Goal: Task Accomplishment & Management: Complete application form

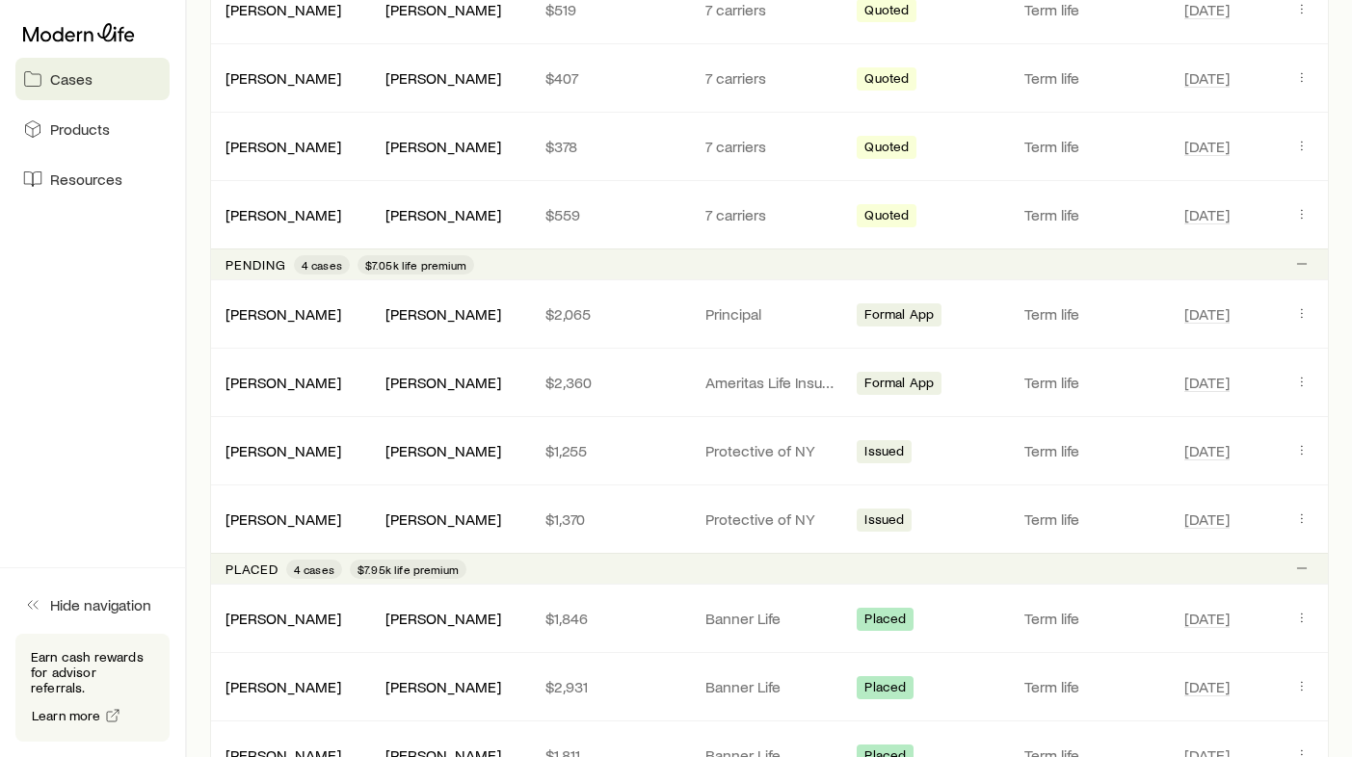
scroll to position [678, 0]
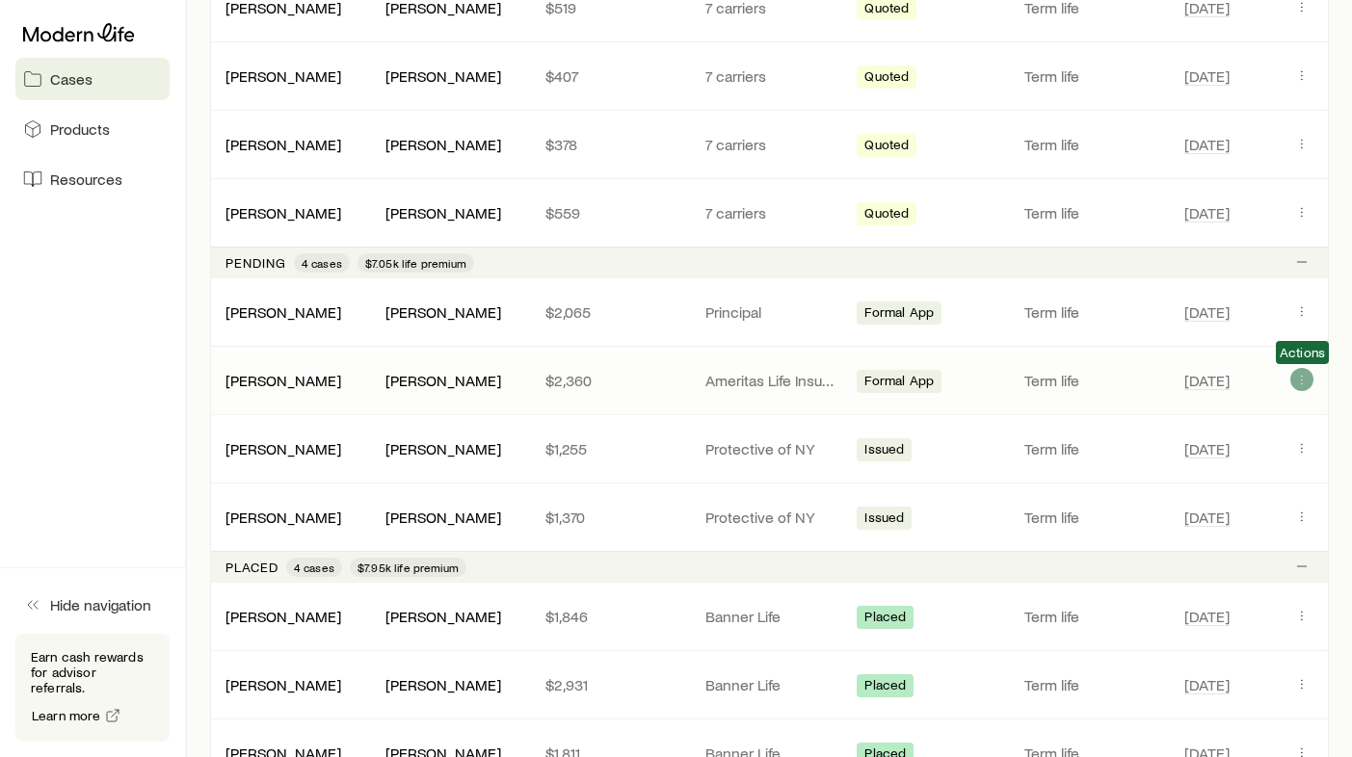
click at [1300, 380] on icon "Client cases" at bounding box center [1301, 379] width 15 height 15
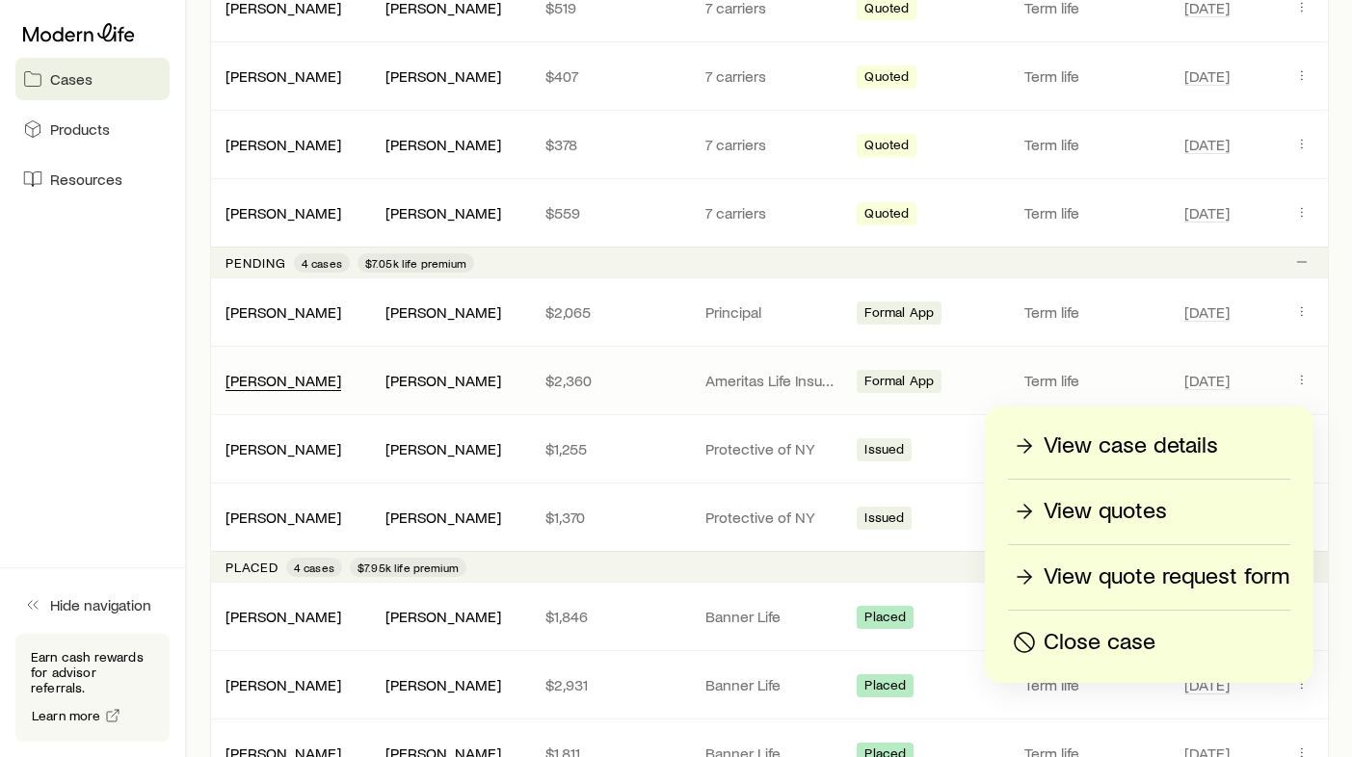
click at [294, 383] on link "[PERSON_NAME]" at bounding box center [283, 380] width 116 height 18
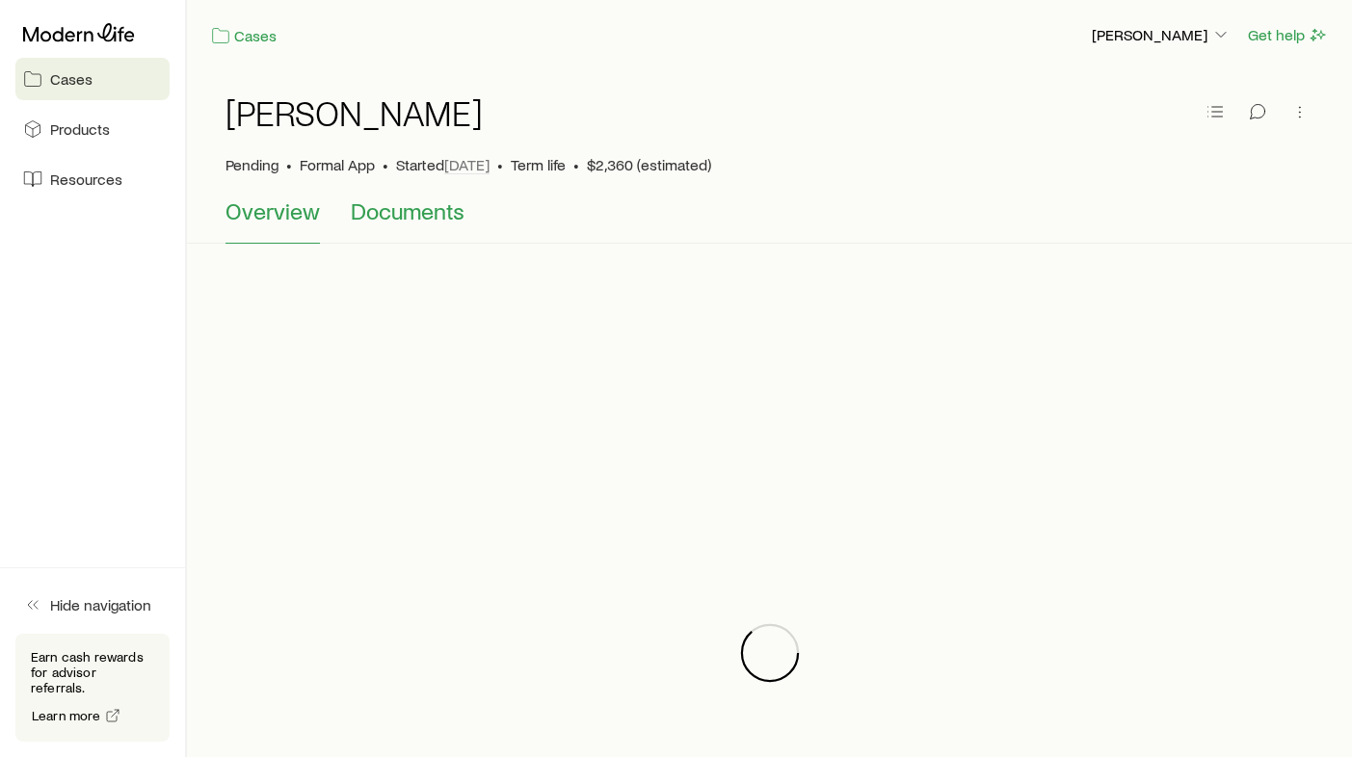
click at [436, 231] on button "Documents" at bounding box center [408, 221] width 114 height 46
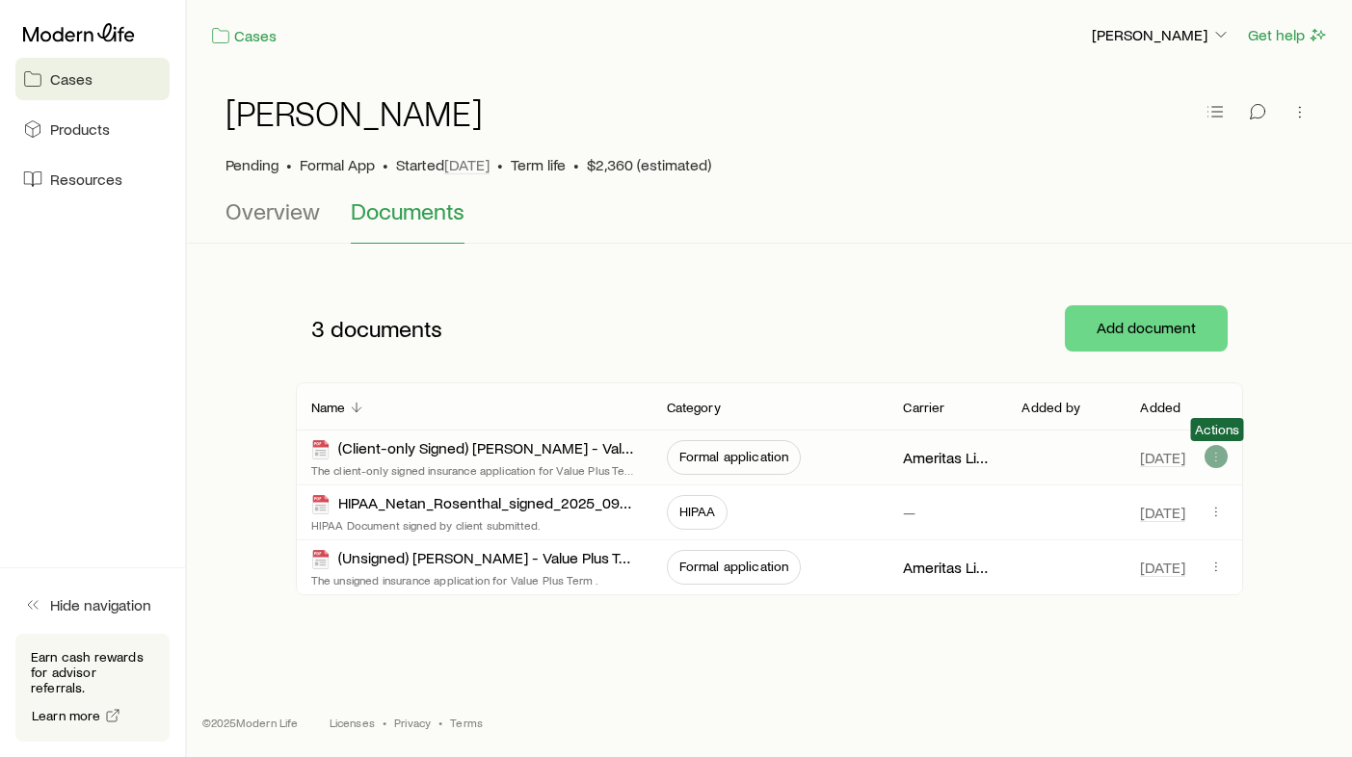
click at [1213, 456] on icon "button" at bounding box center [1215, 456] width 15 height 15
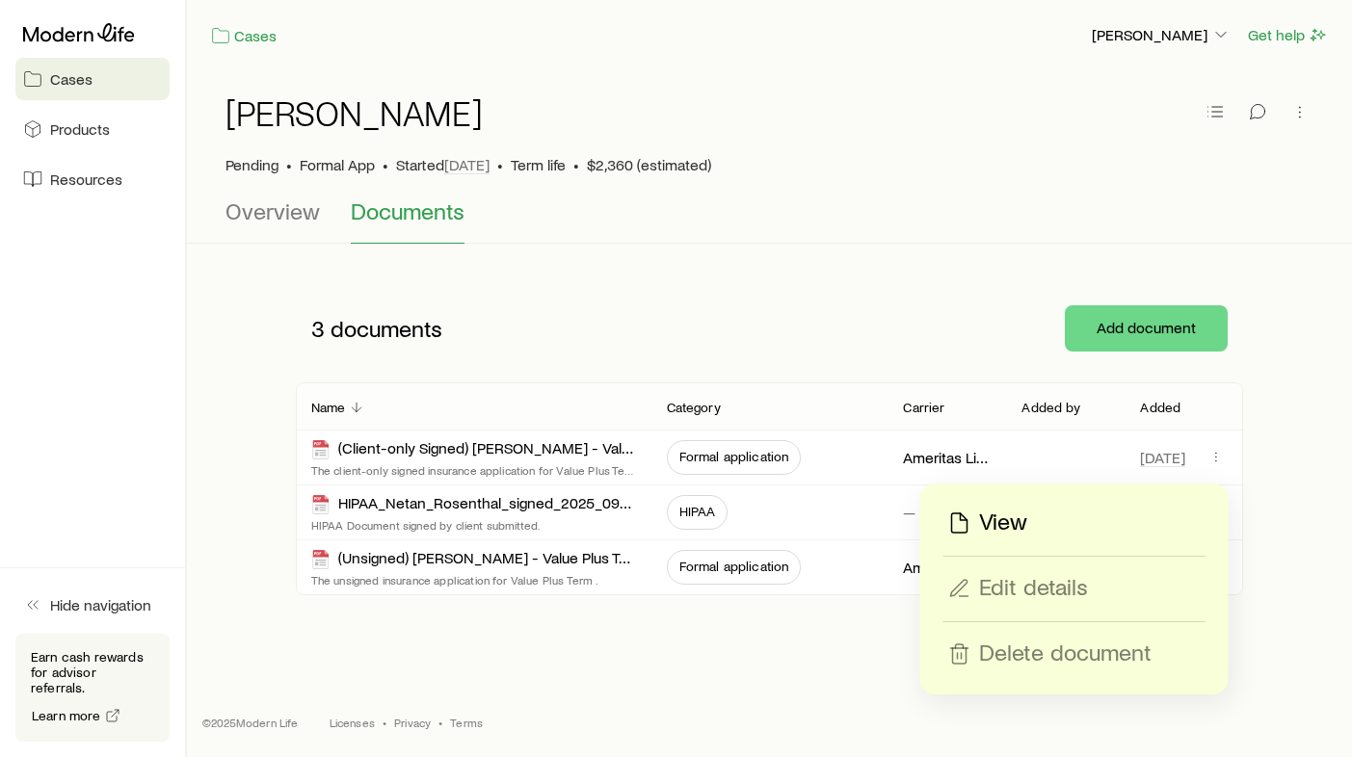
click at [1053, 530] on div "View" at bounding box center [1074, 523] width 260 height 31
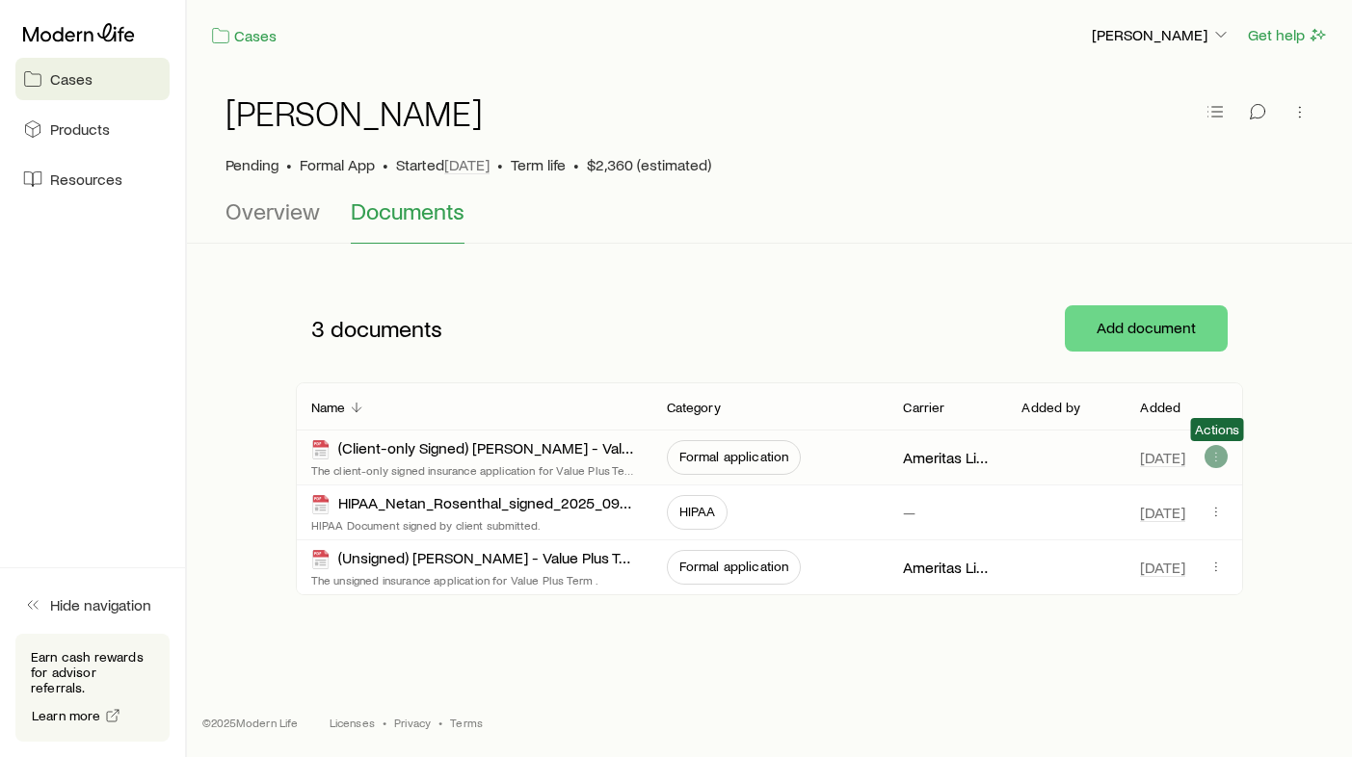
click at [1222, 456] on icon "button" at bounding box center [1215, 456] width 15 height 15
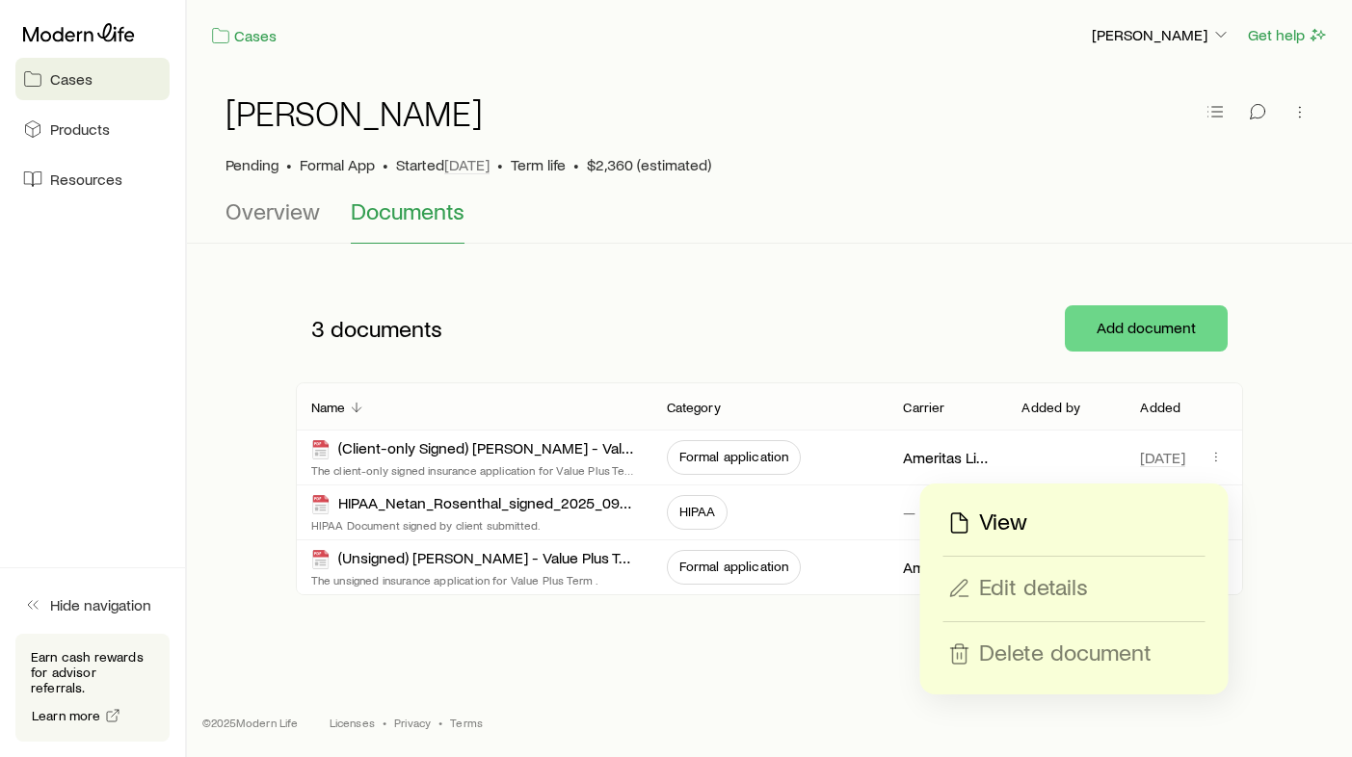
click at [965, 526] on icon "button" at bounding box center [959, 523] width 23 height 23
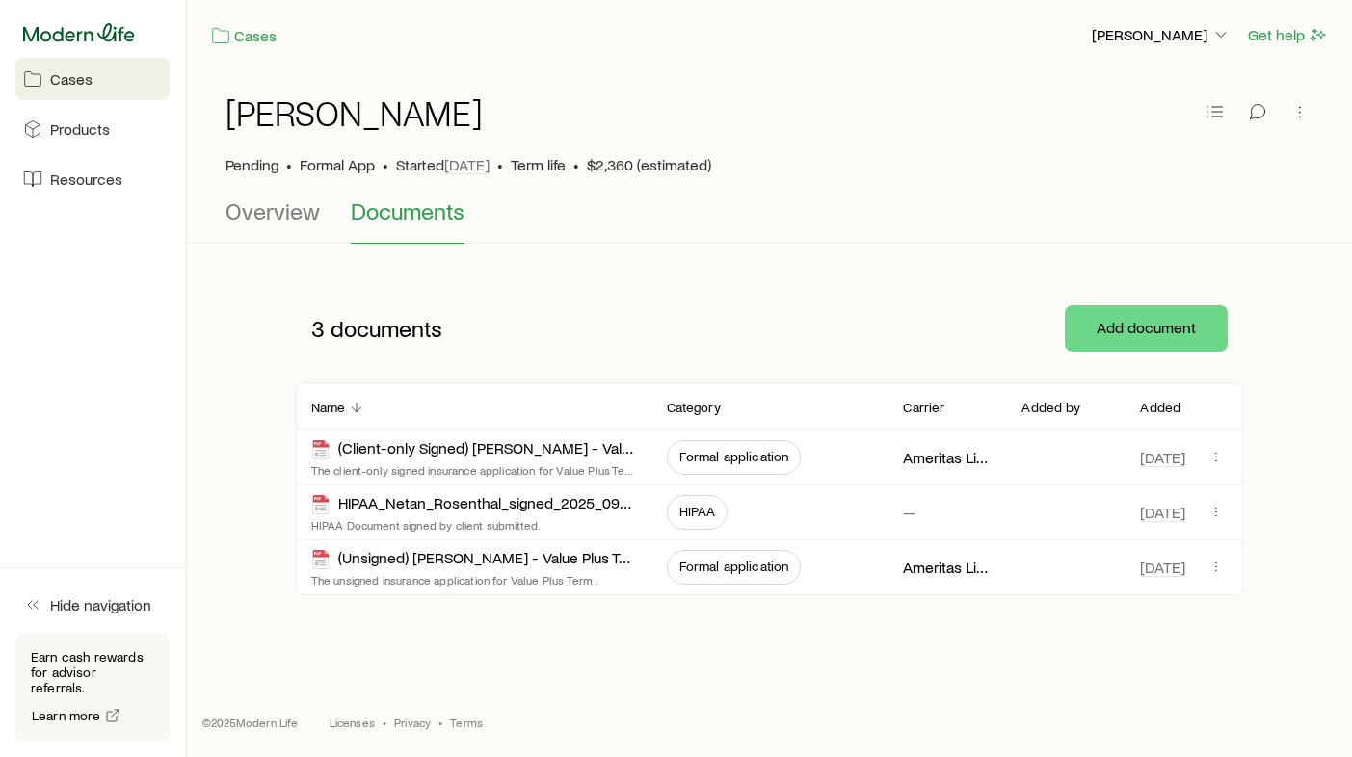
click at [95, 40] on icon at bounding box center [79, 32] width 112 height 19
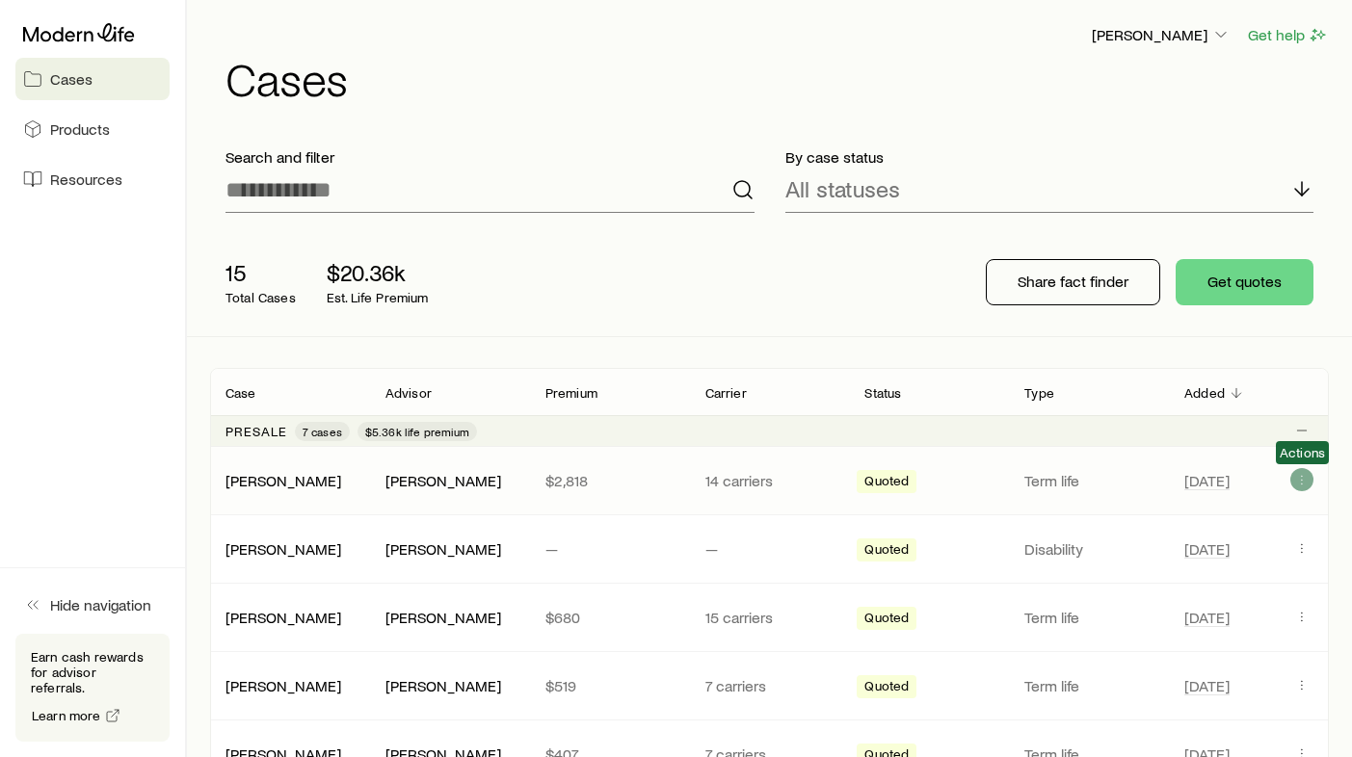
click at [1299, 482] on icon "Client cases" at bounding box center [1301, 479] width 15 height 15
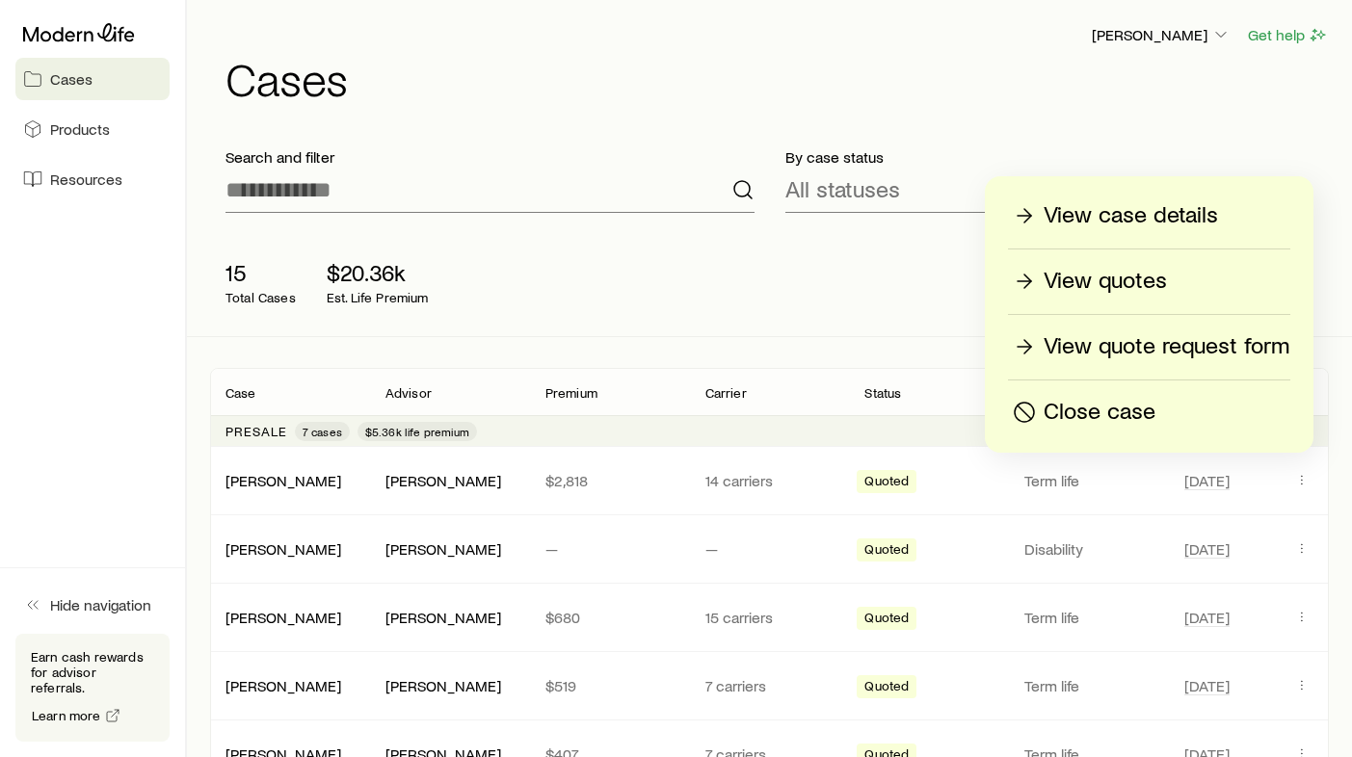
click at [1092, 290] on p "View quotes" at bounding box center [1105, 281] width 123 height 31
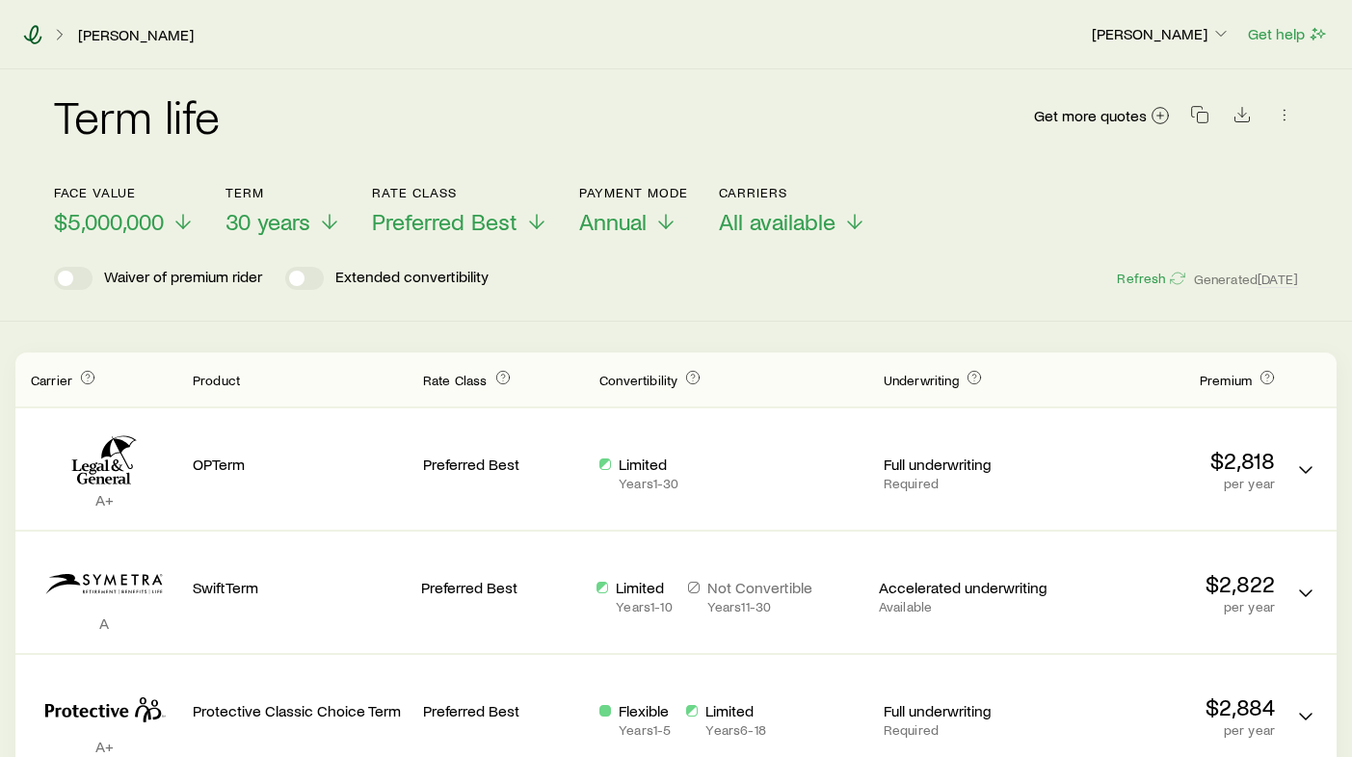
click at [30, 33] on icon at bounding box center [33, 34] width 18 height 19
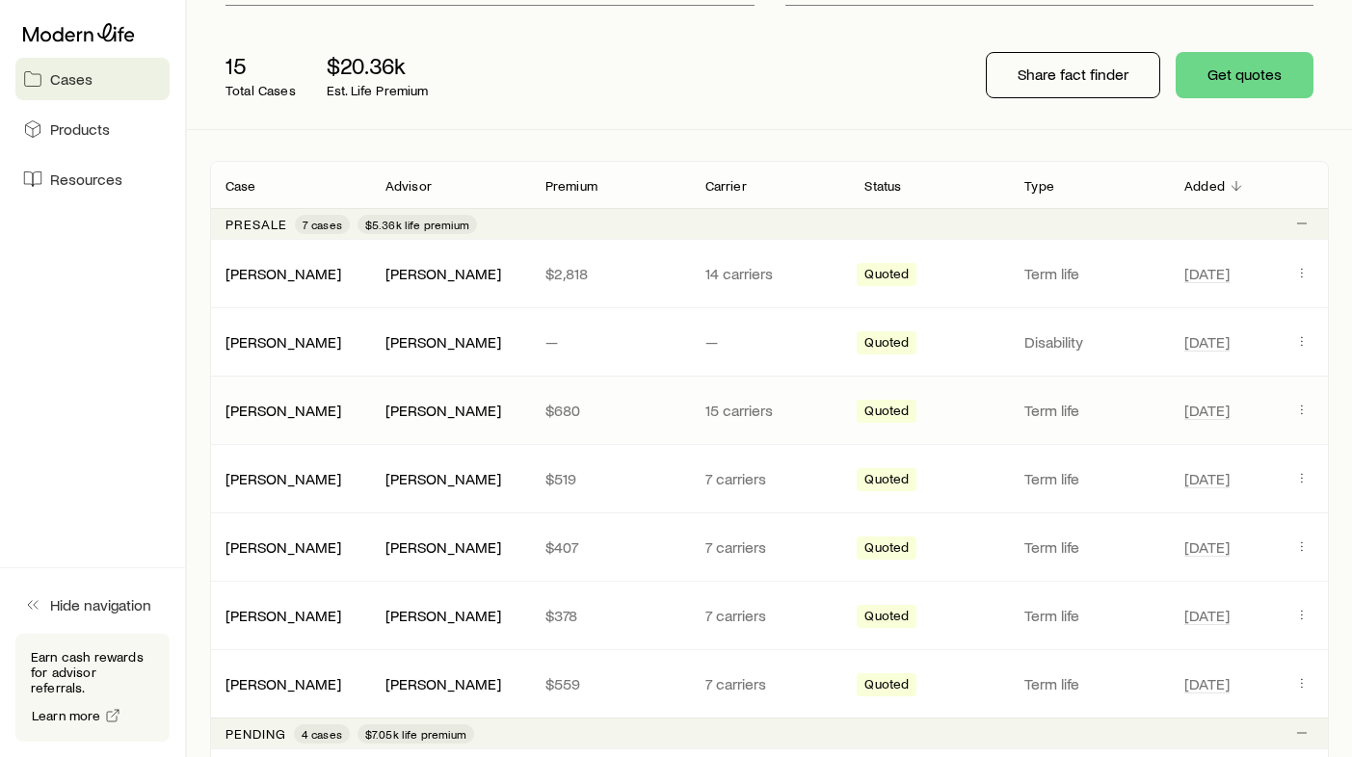
scroll to position [214, 0]
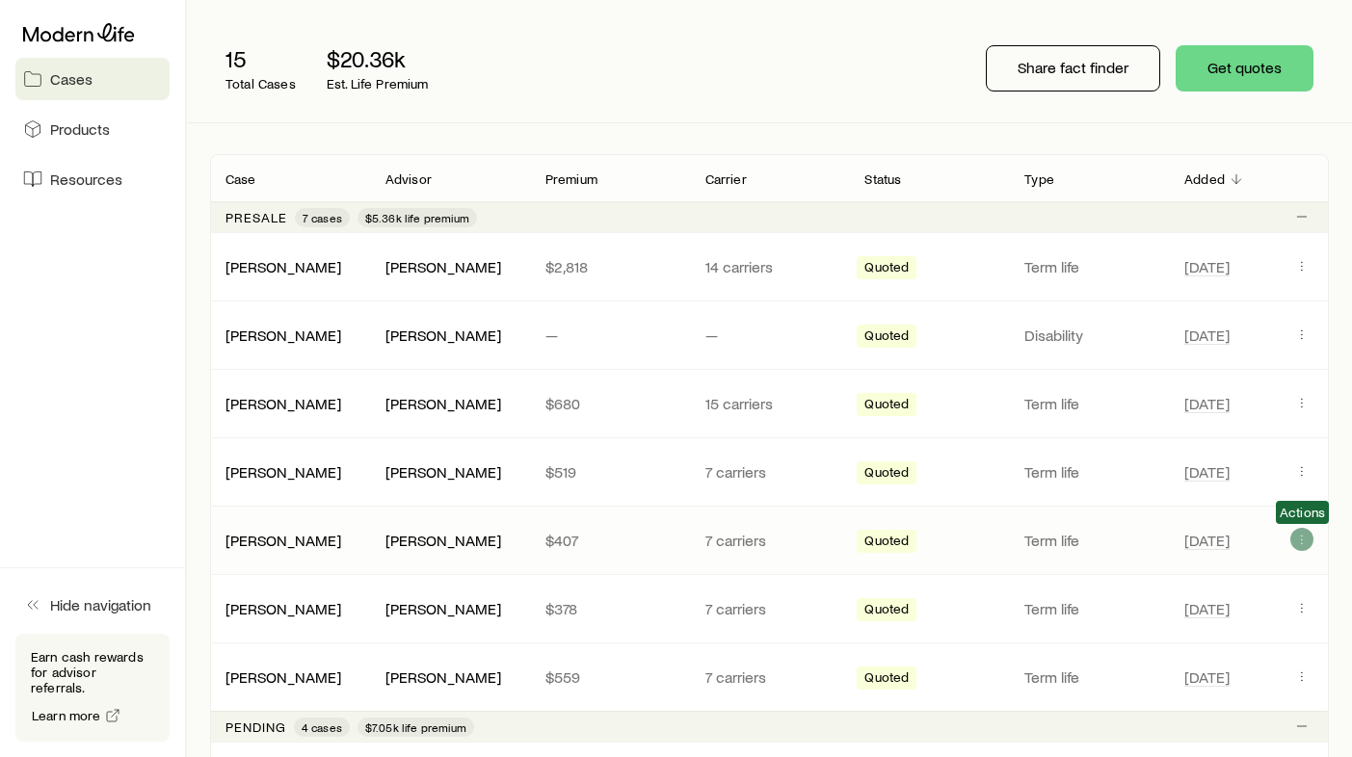
click at [1306, 543] on icon "Client cases" at bounding box center [1301, 539] width 15 height 15
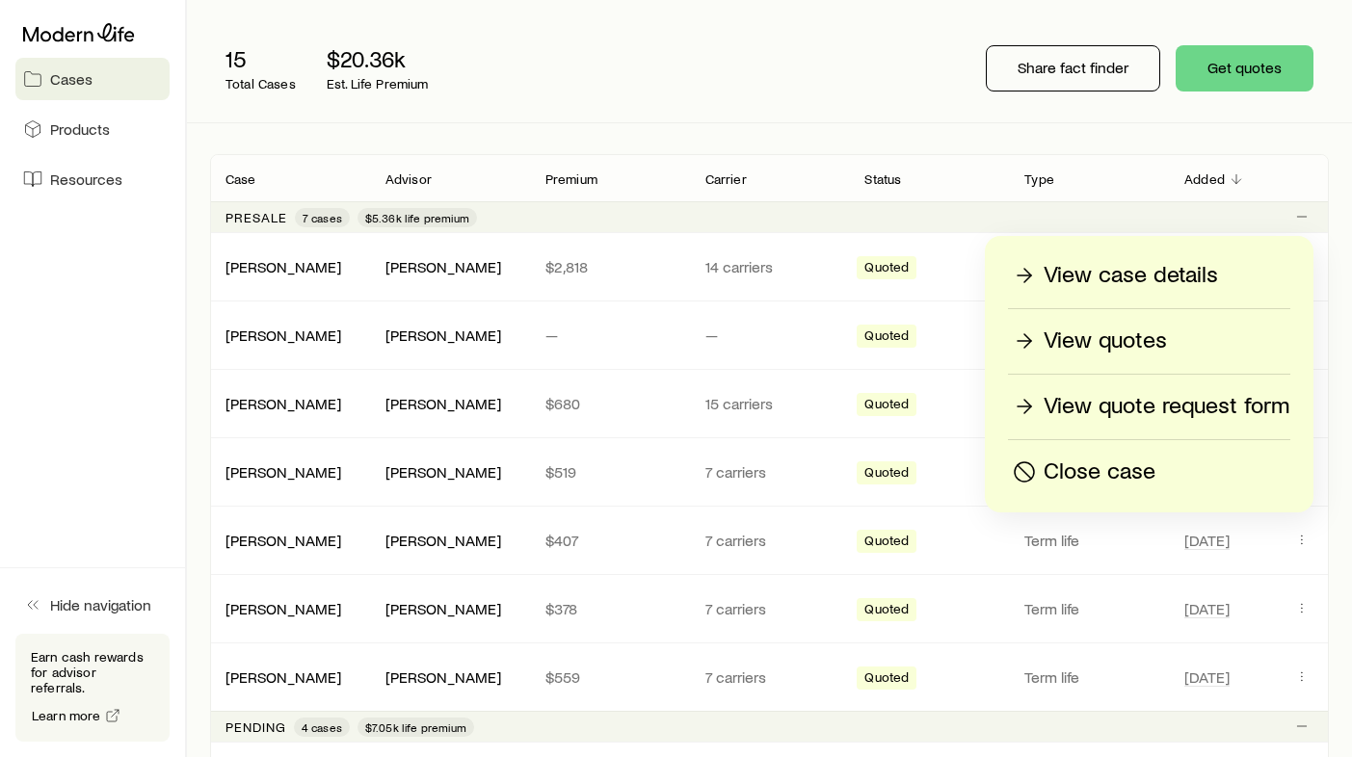
click at [1130, 338] on p "View quotes" at bounding box center [1105, 341] width 123 height 31
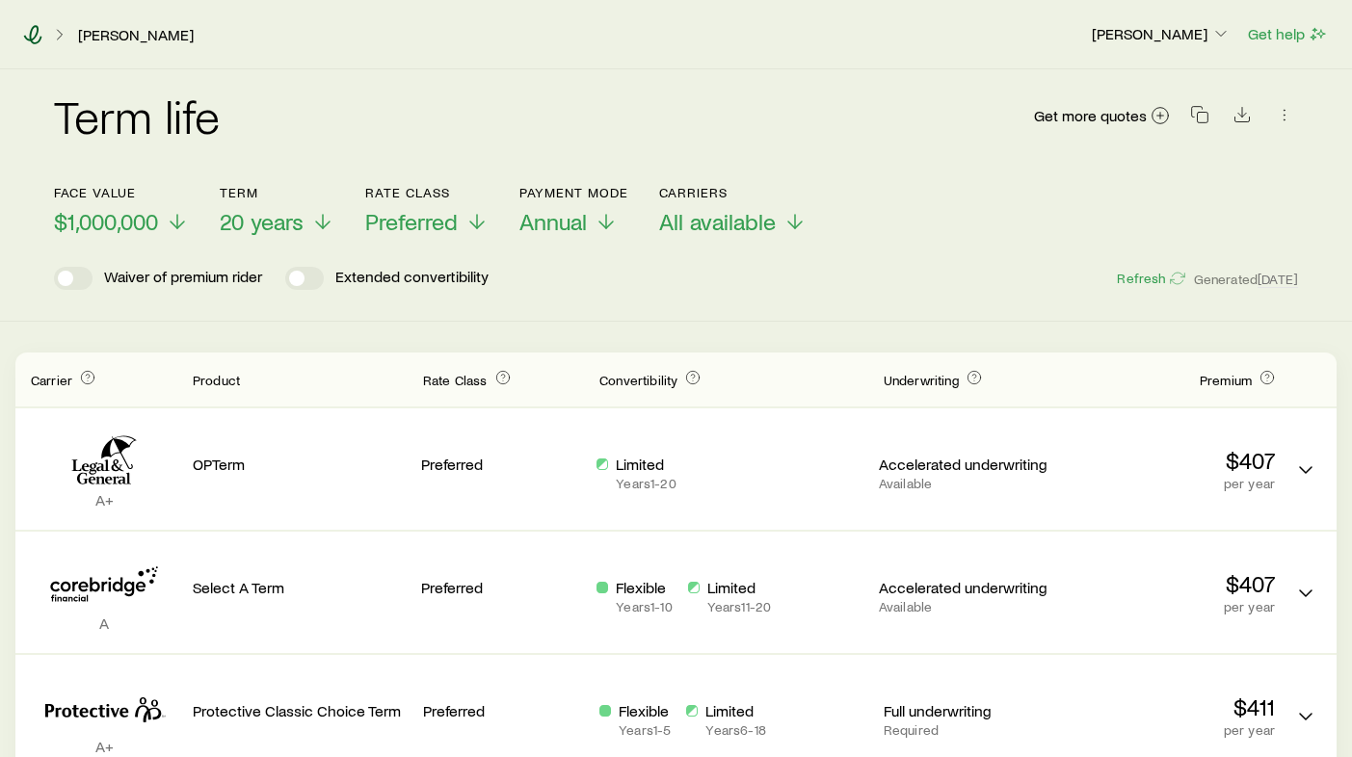
click at [33, 38] on icon at bounding box center [32, 34] width 19 height 19
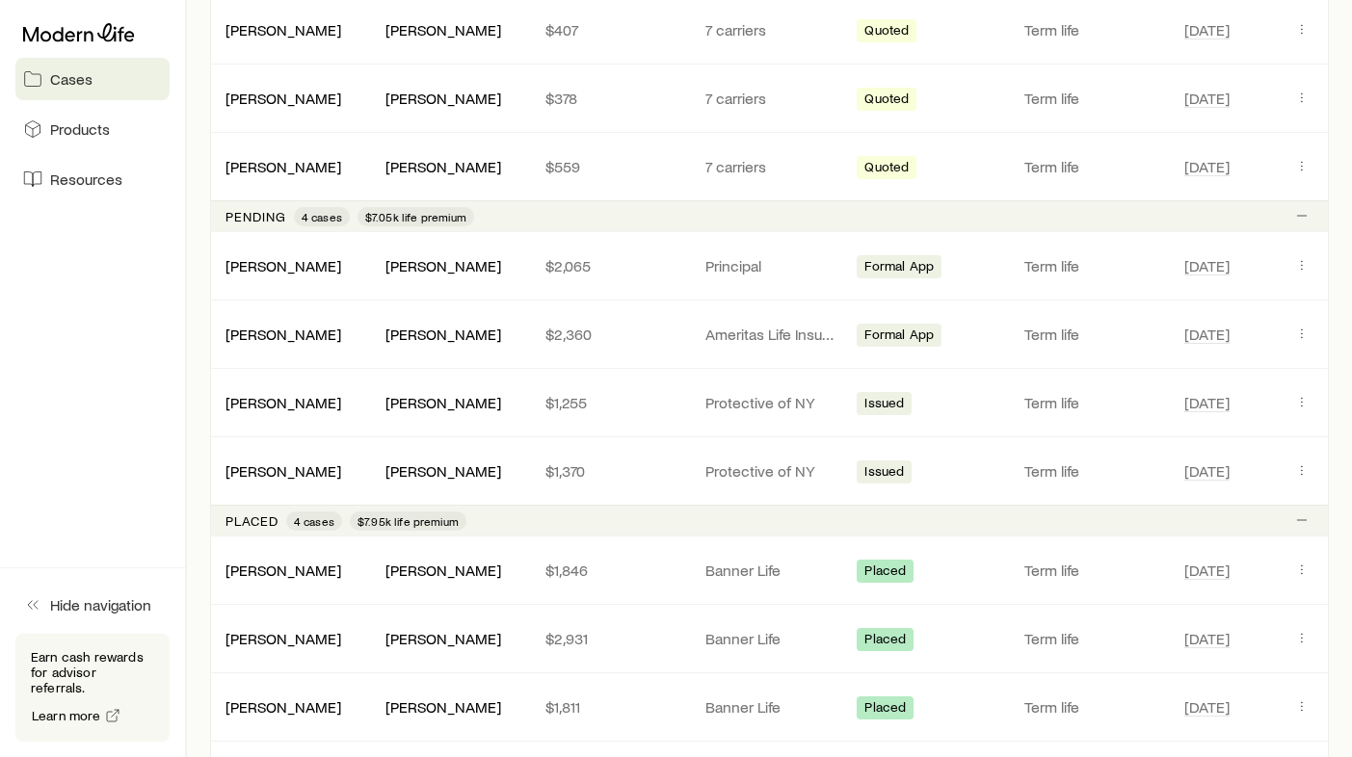
scroll to position [748, 0]
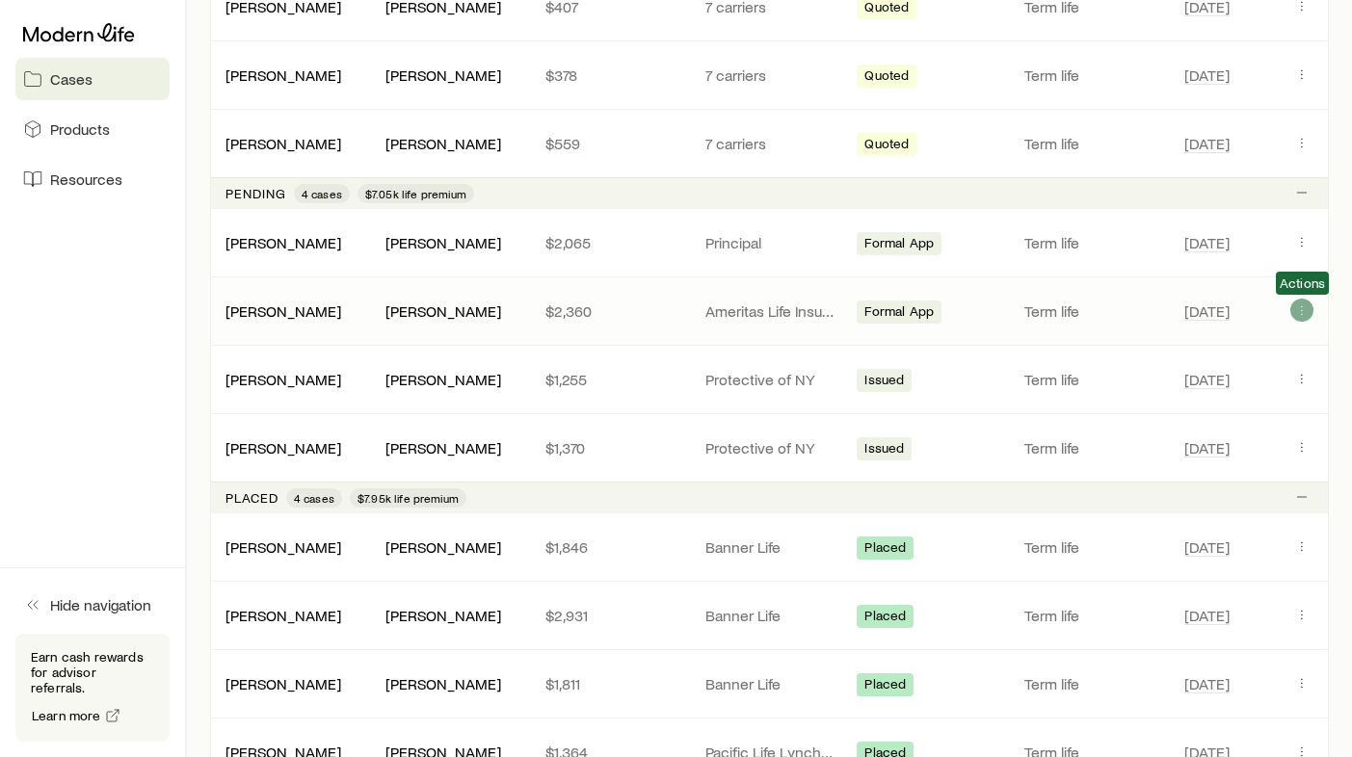
click at [1302, 316] on icon "Client cases" at bounding box center [1301, 310] width 15 height 15
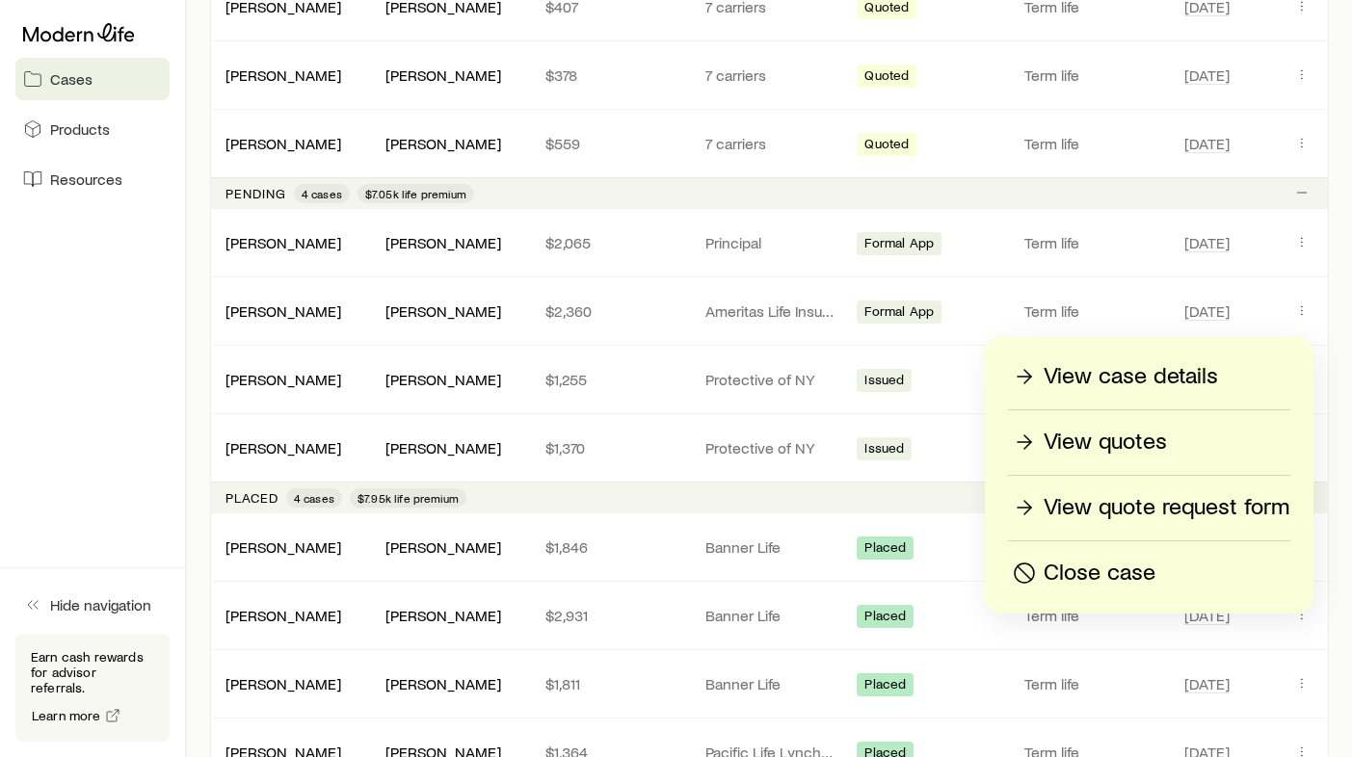
click at [1112, 437] on p "View quotes" at bounding box center [1105, 442] width 123 height 31
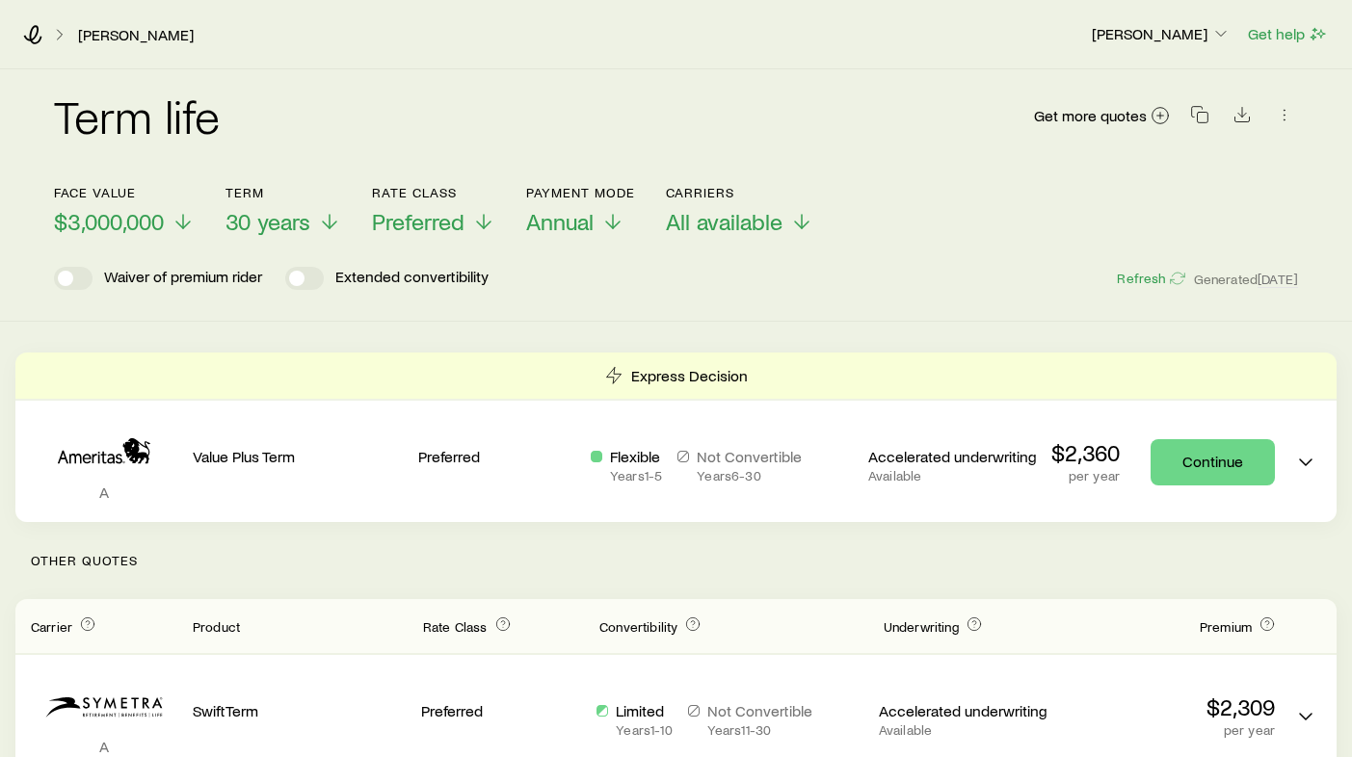
click at [24, 44] on div "Rosenthal, Nethaniel Kellan Goldberg Get help" at bounding box center [676, 34] width 1352 height 69
click at [29, 40] on icon at bounding box center [33, 34] width 18 height 19
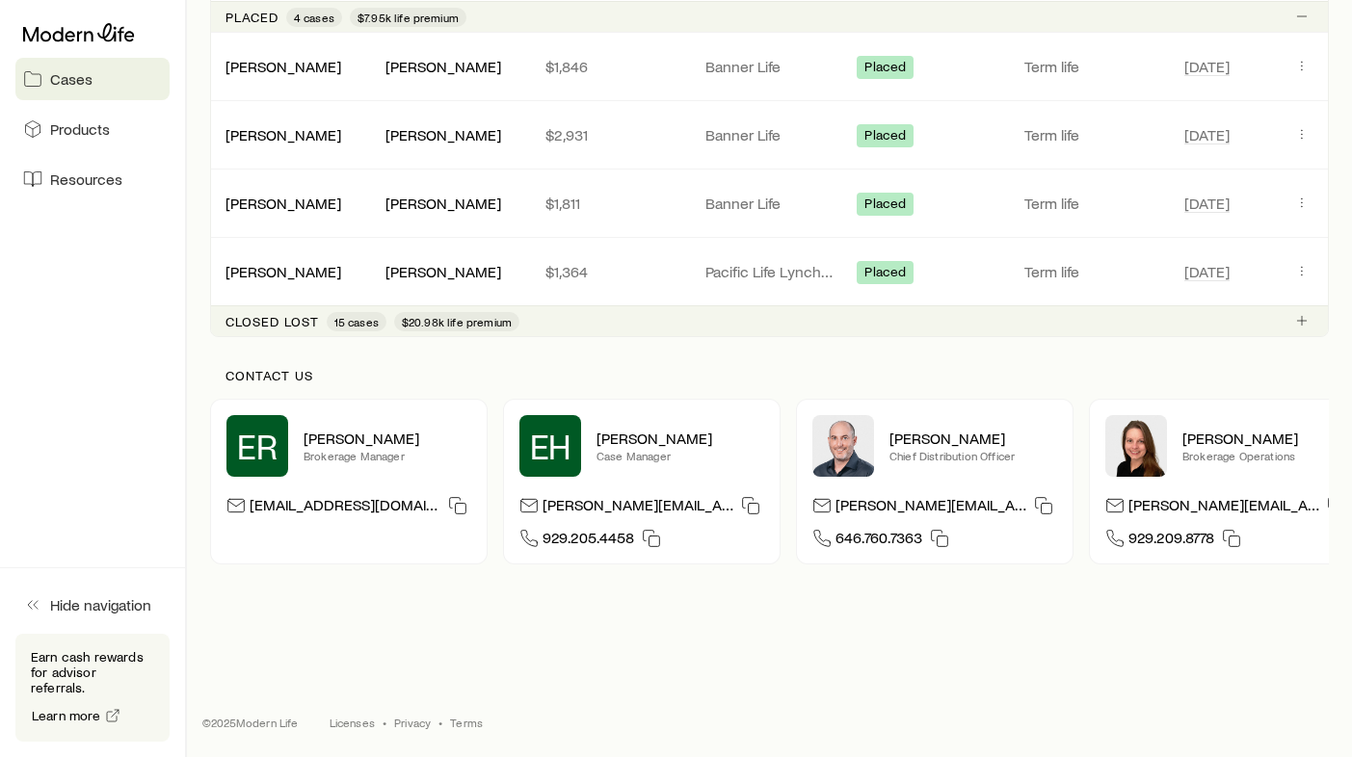
scroll to position [1229, 0]
click at [346, 335] on div "Closed lost 15 cases $20.98k life premium" at bounding box center [769, 320] width 1119 height 31
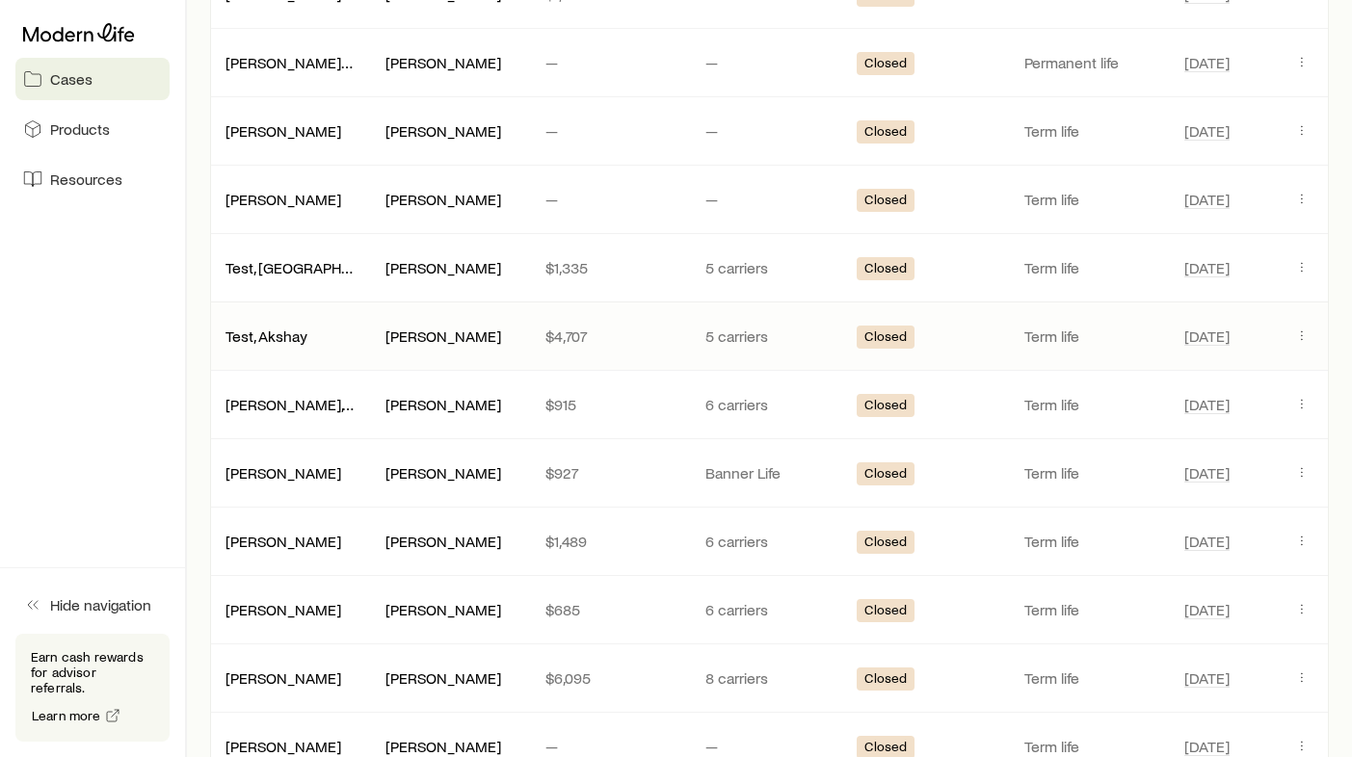
scroll to position [1696, 0]
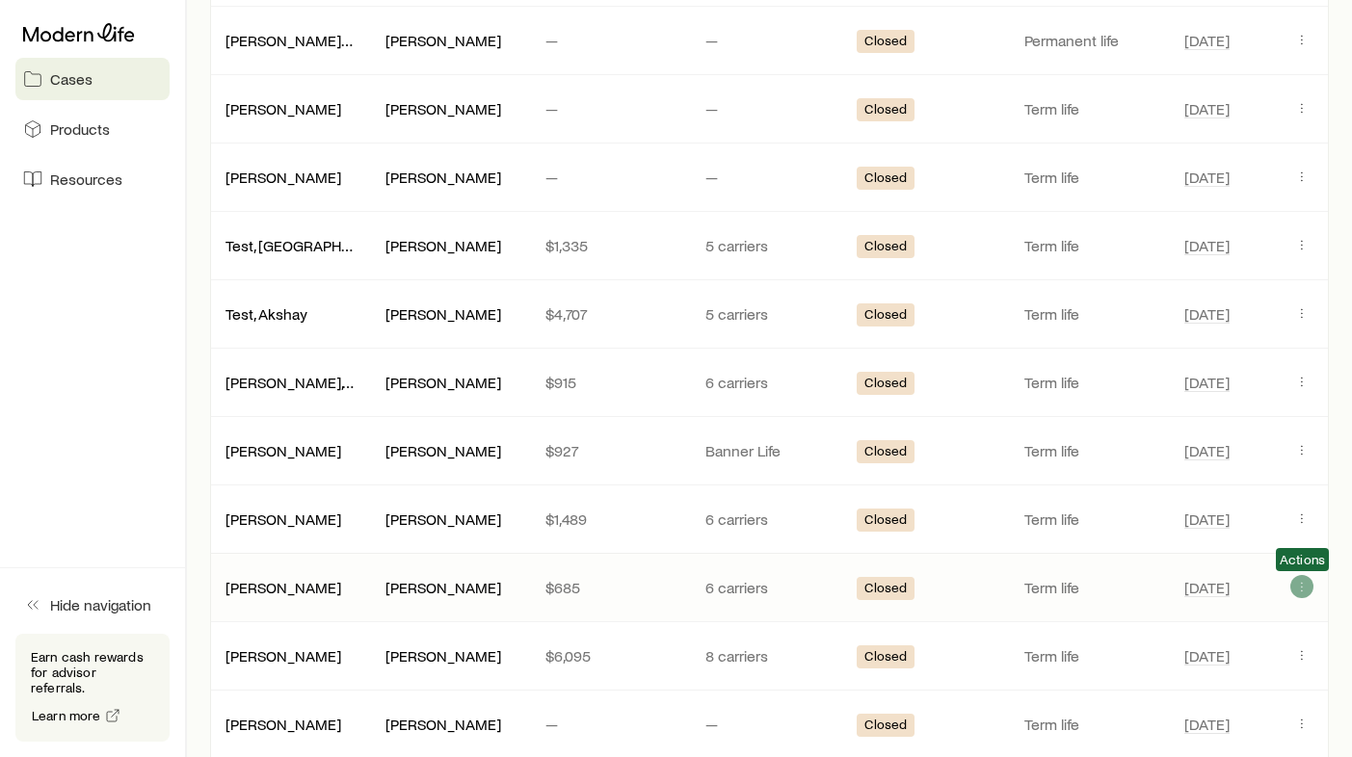
click at [1298, 591] on icon "Client cases" at bounding box center [1301, 586] width 15 height 15
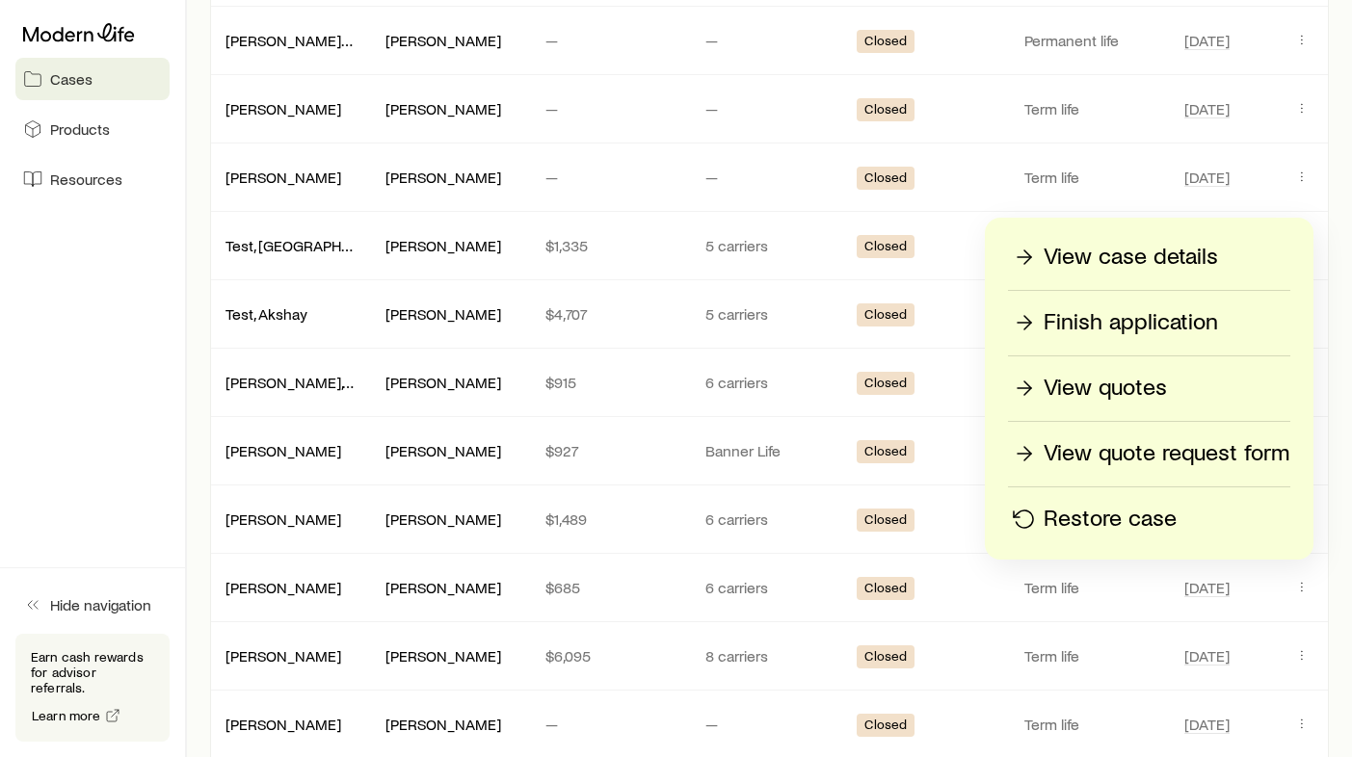
click at [1138, 321] on p "Finish application" at bounding box center [1131, 322] width 174 height 31
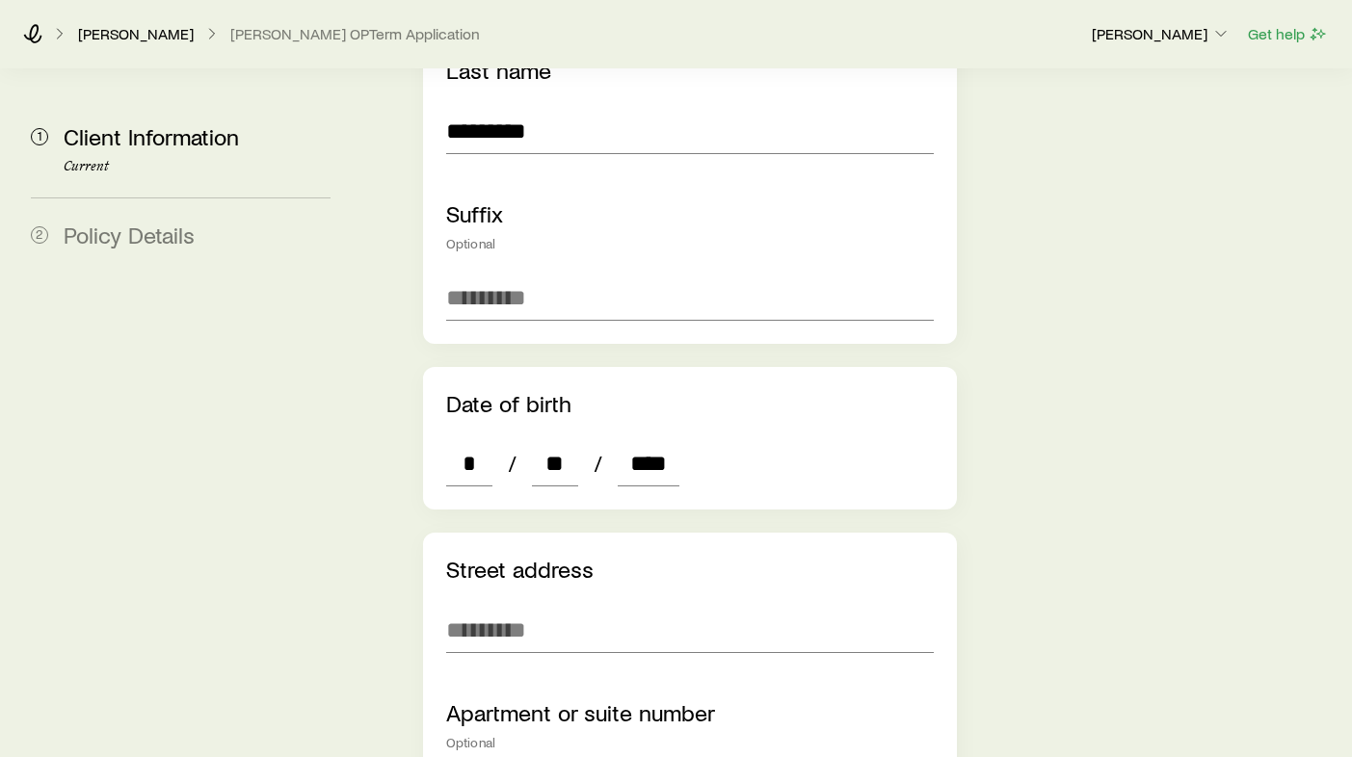
scroll to position [700, 0]
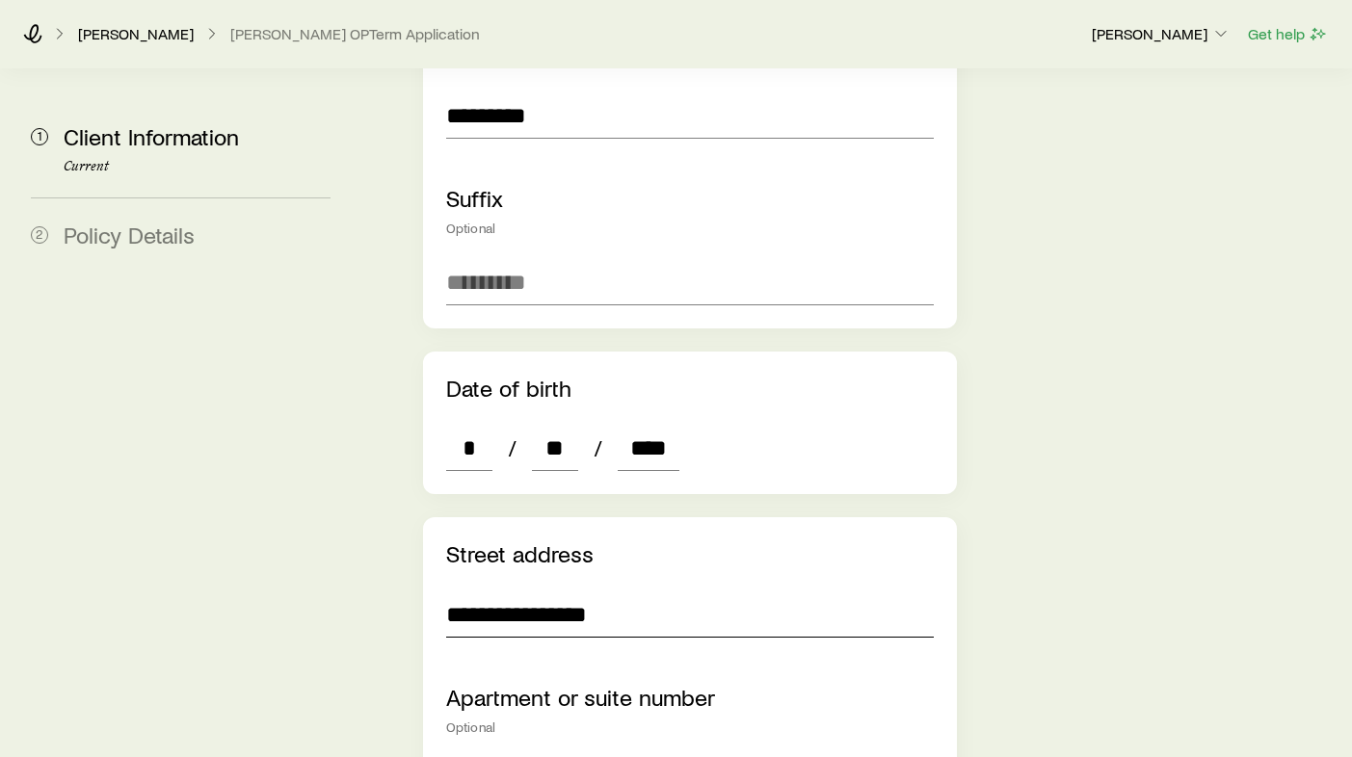
type input "**********"
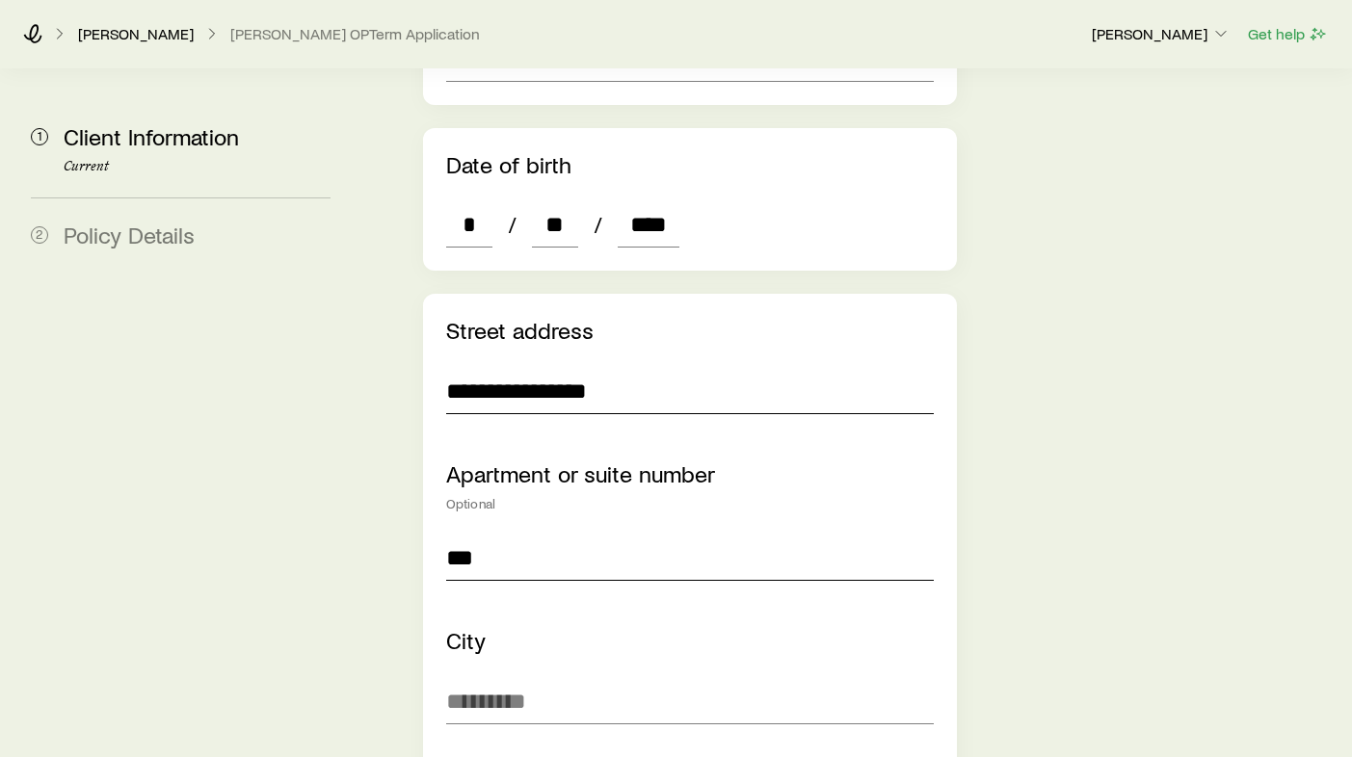
scroll to position [932, 0]
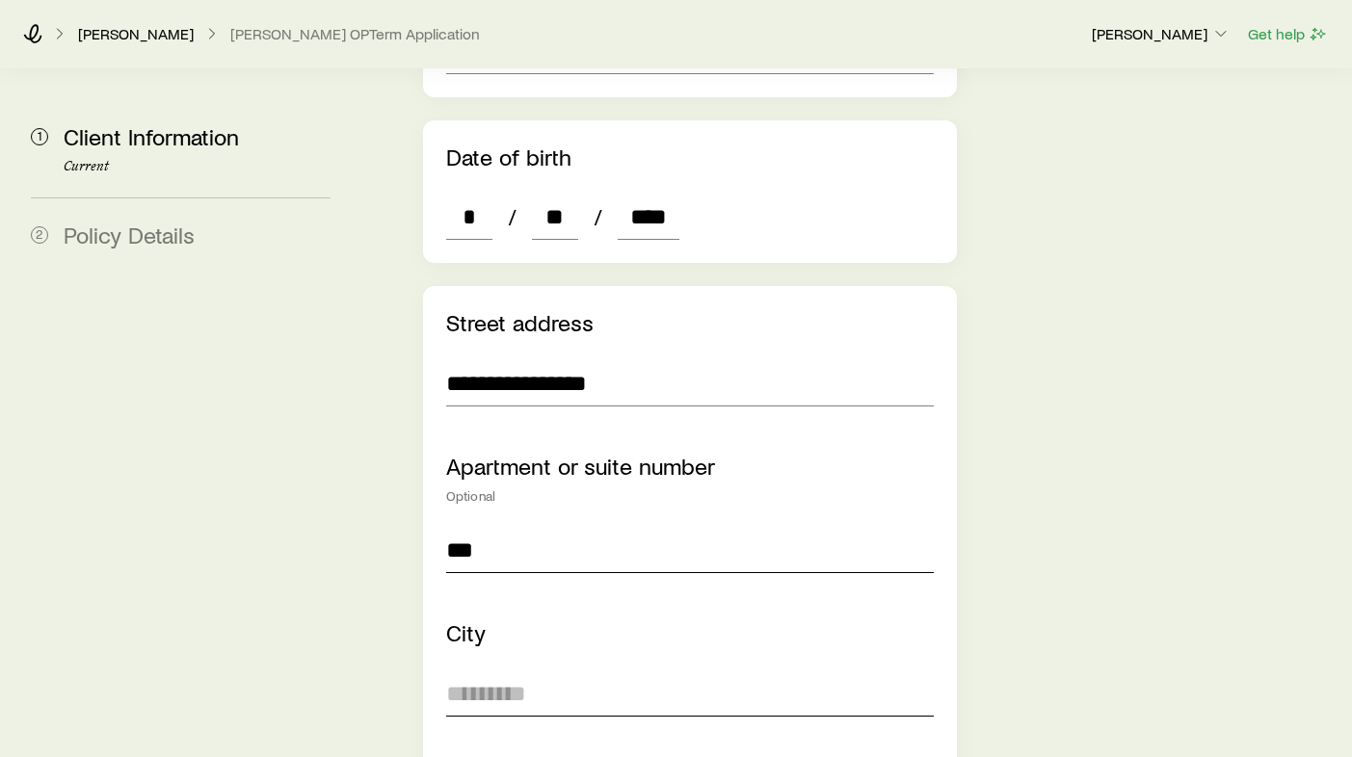
type input "***"
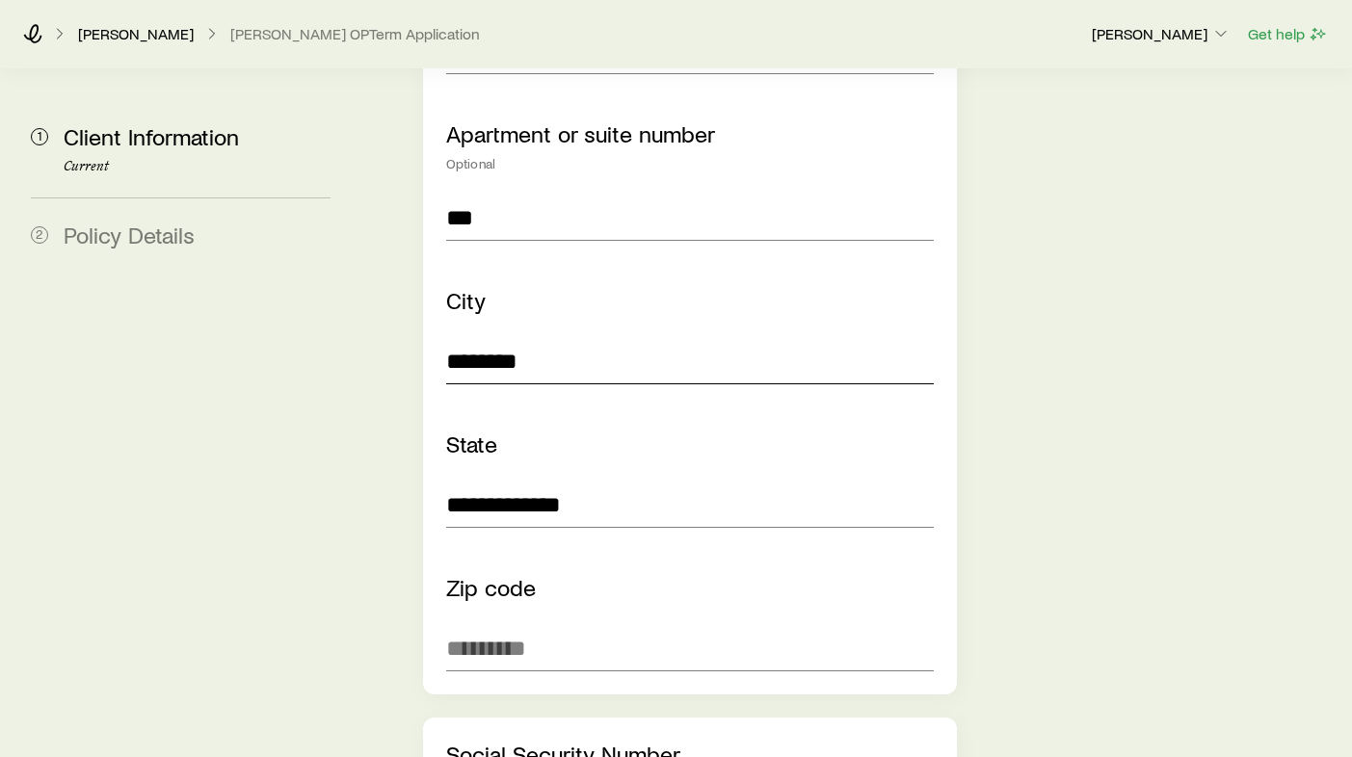
scroll to position [1282, 0]
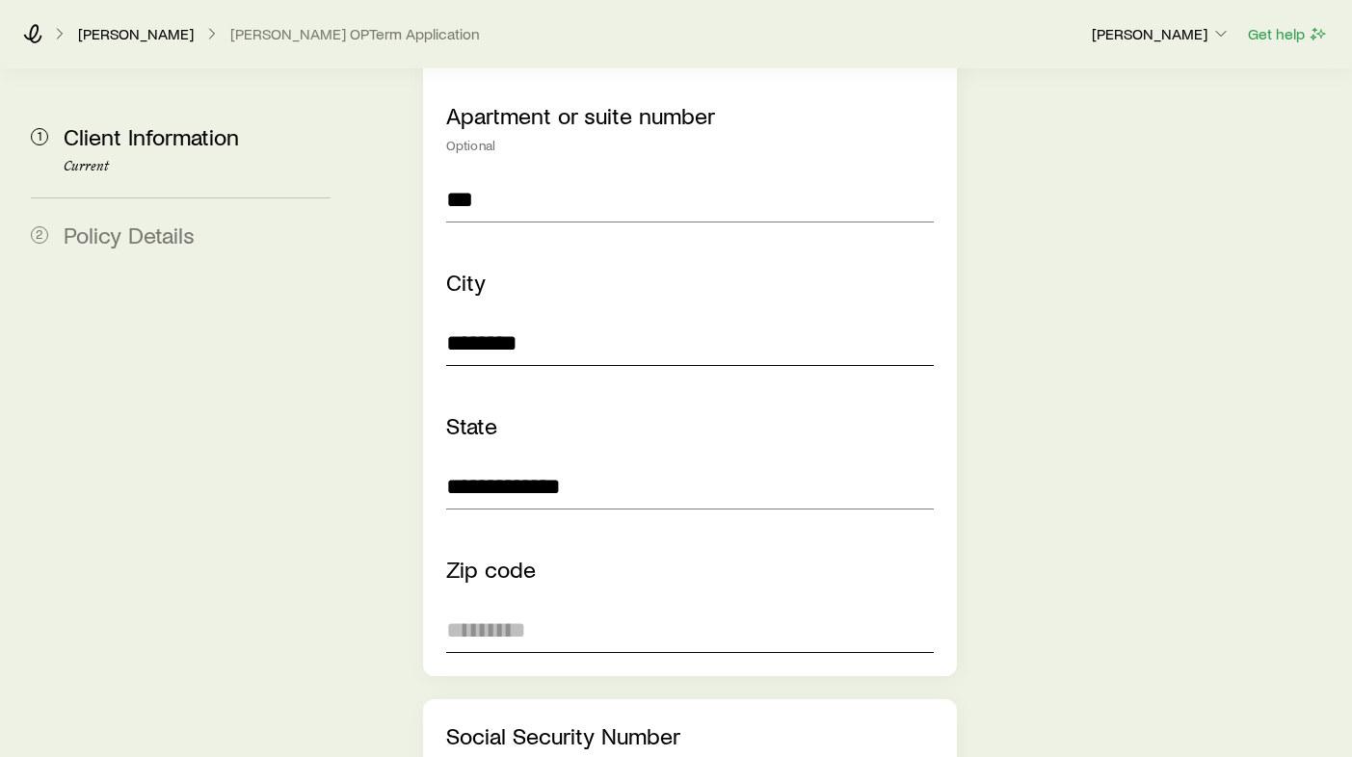
type input "********"
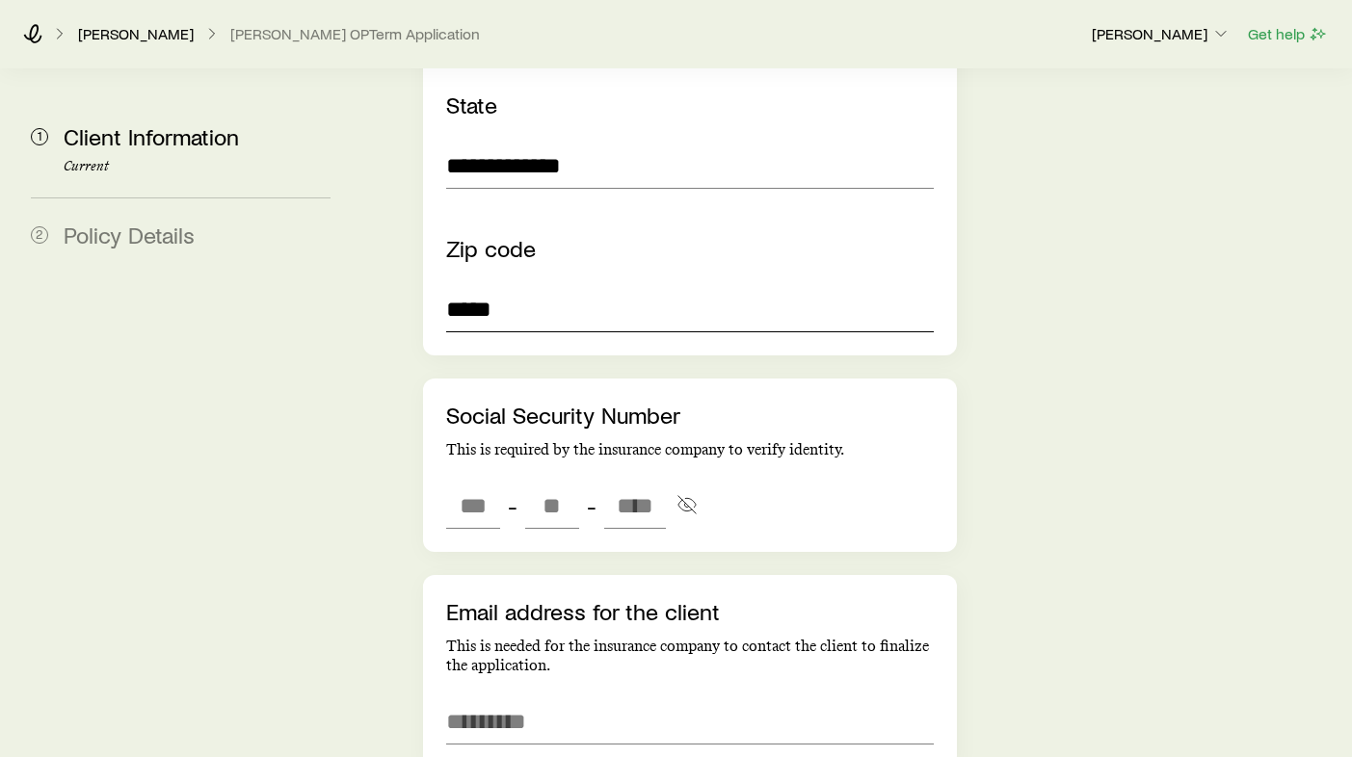
scroll to position [1651, 0]
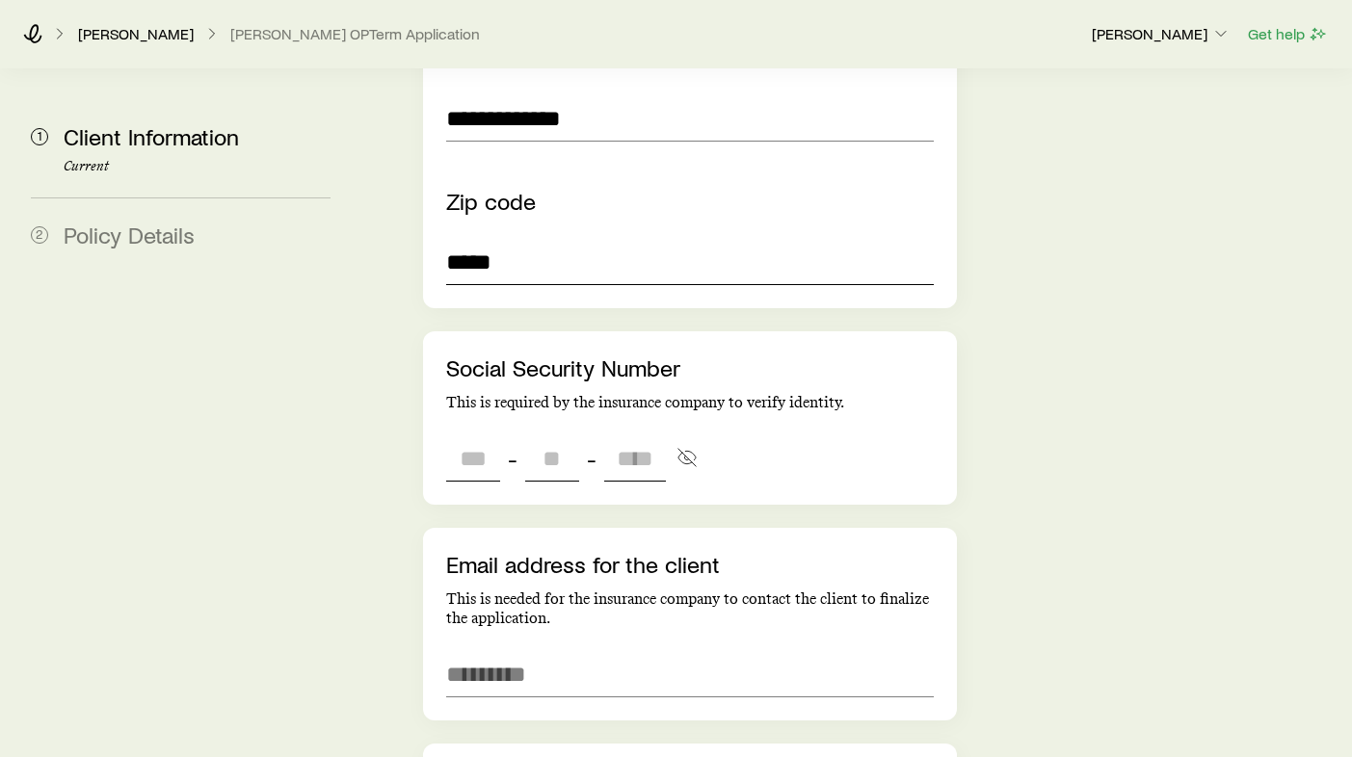
type input "*****"
click at [460, 436] on input "tel" at bounding box center [473, 459] width 54 height 46
type input "***"
type input "**"
type input "****"
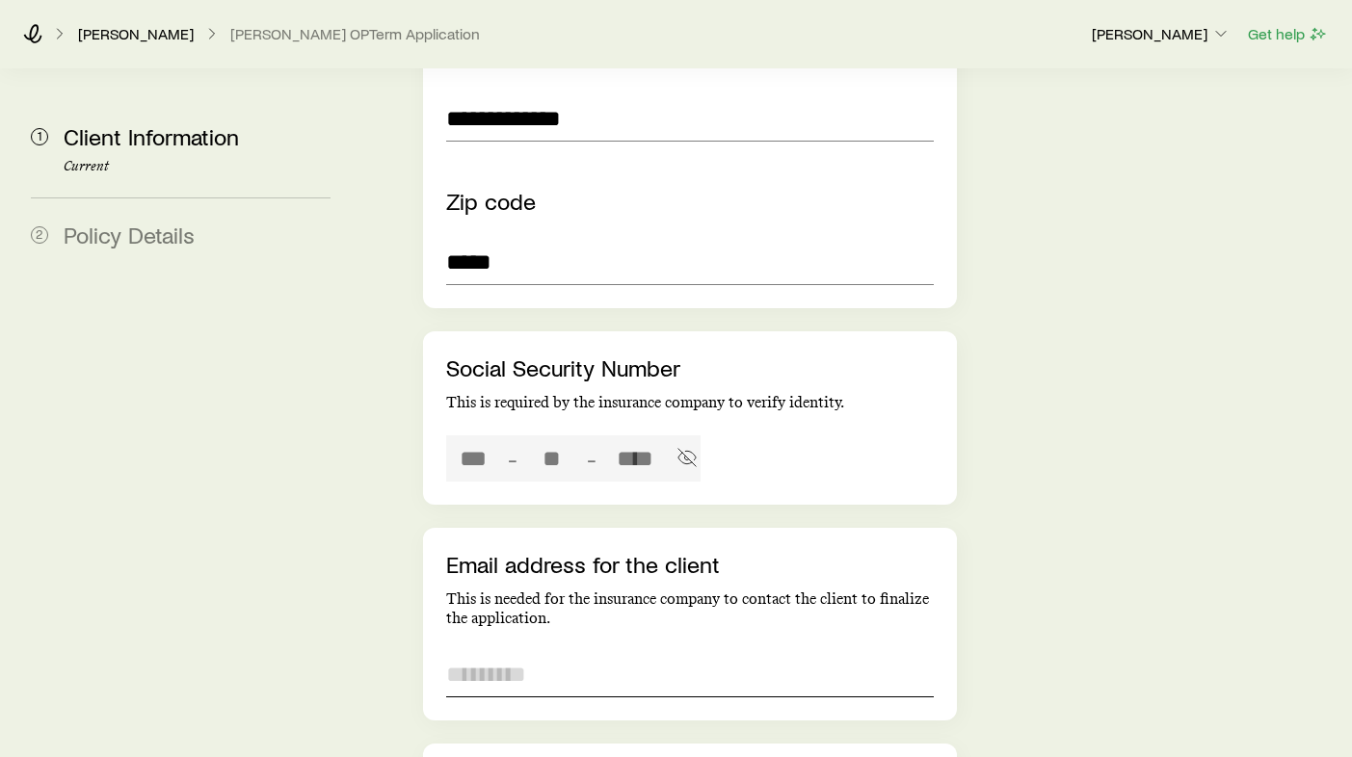
type input "***"
type input "**"
paste input "**********"
type input "**********"
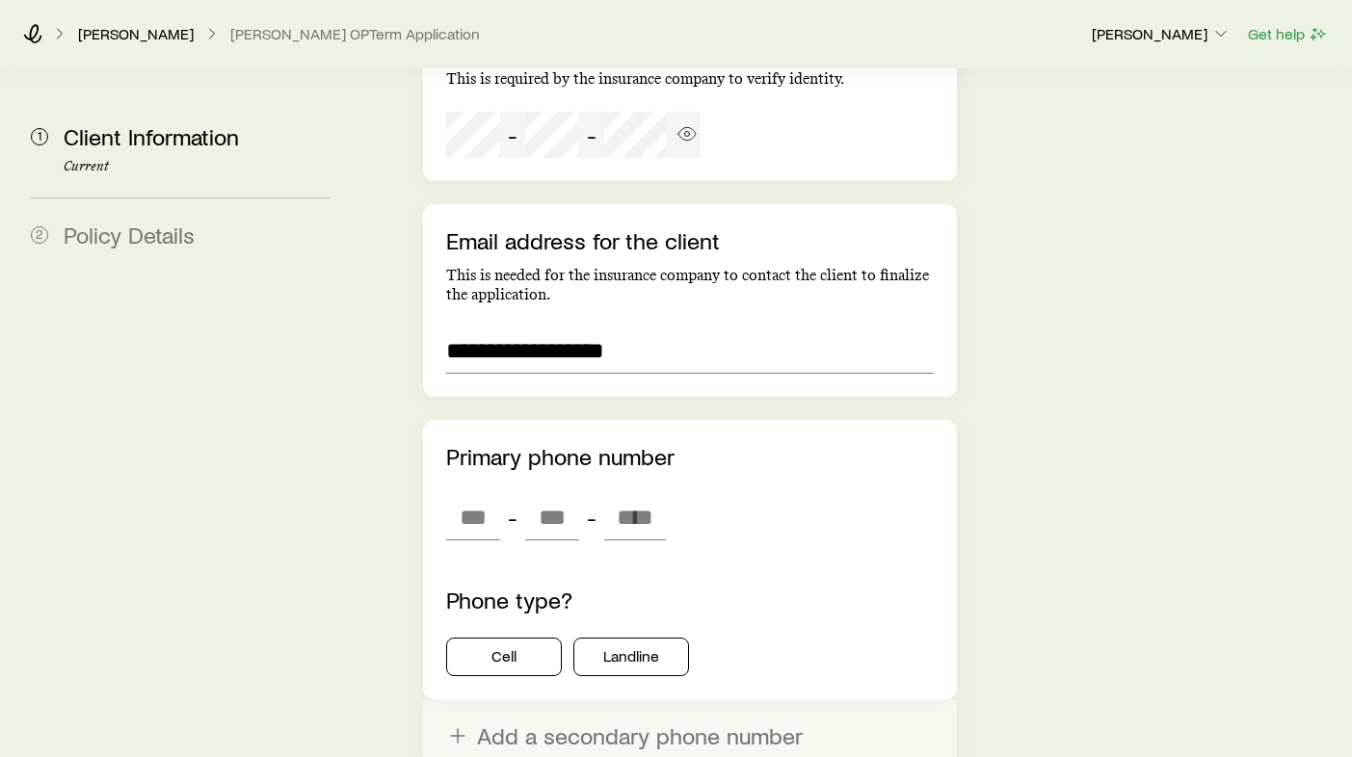
scroll to position [1978, 0]
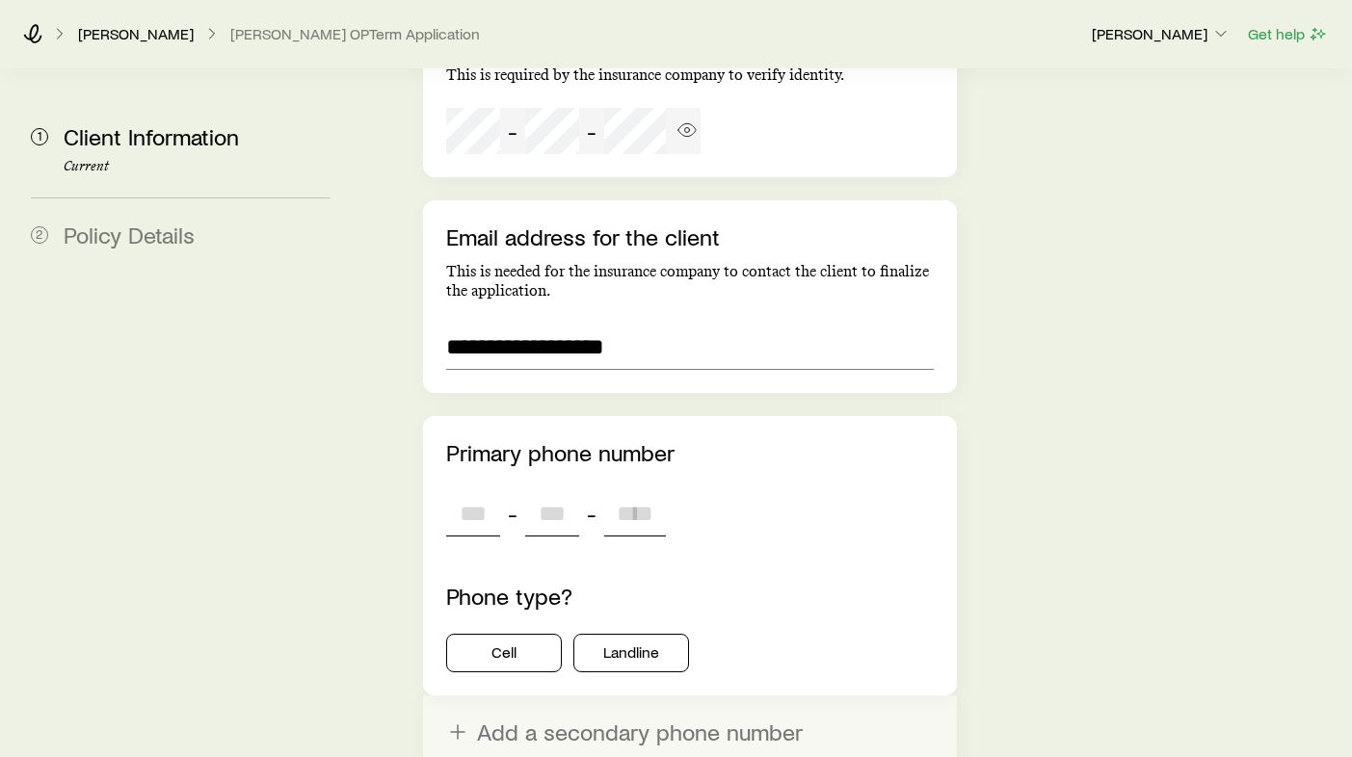
click at [489, 490] on input "tel" at bounding box center [473, 513] width 54 height 46
paste input "****"
type input "***"
type input "****"
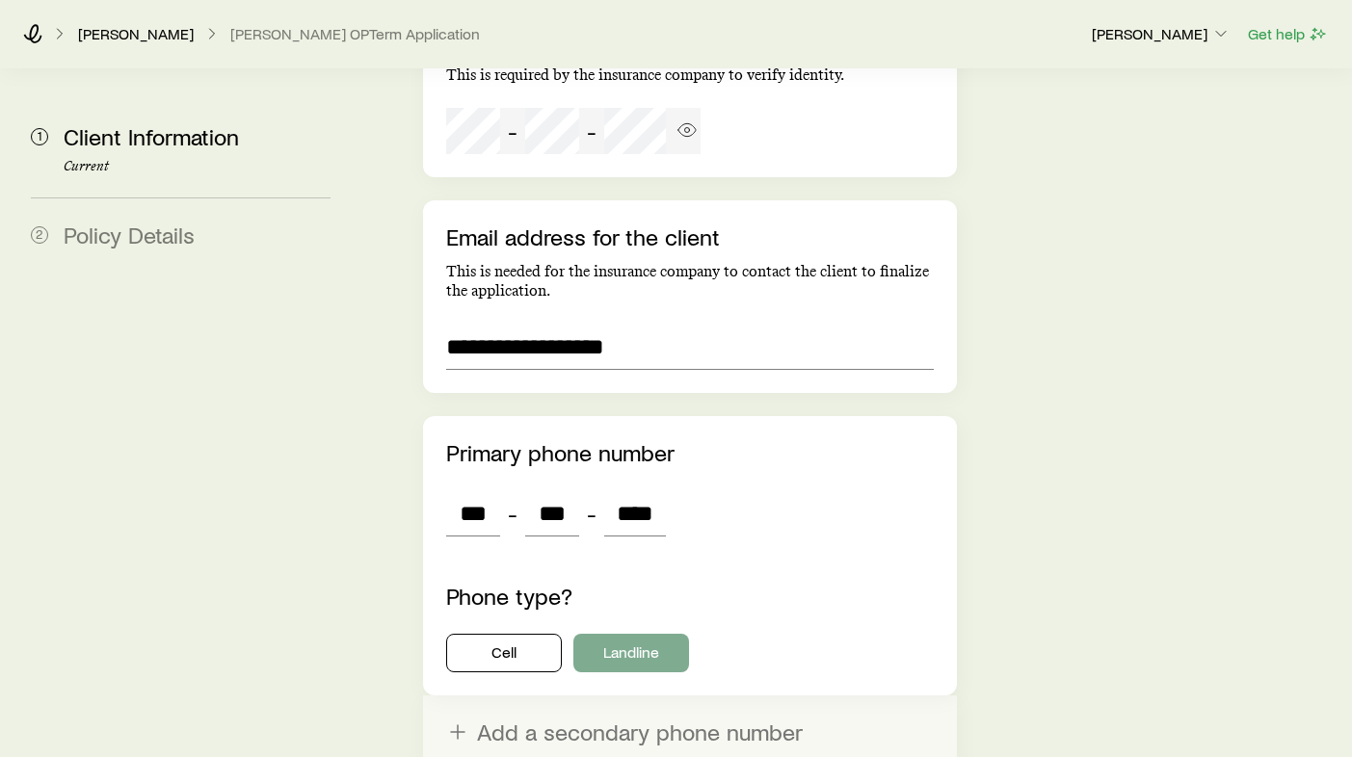
click at [627, 634] on button "Landline" at bounding box center [631, 653] width 116 height 39
click at [531, 634] on button "Cell" at bounding box center [504, 653] width 116 height 39
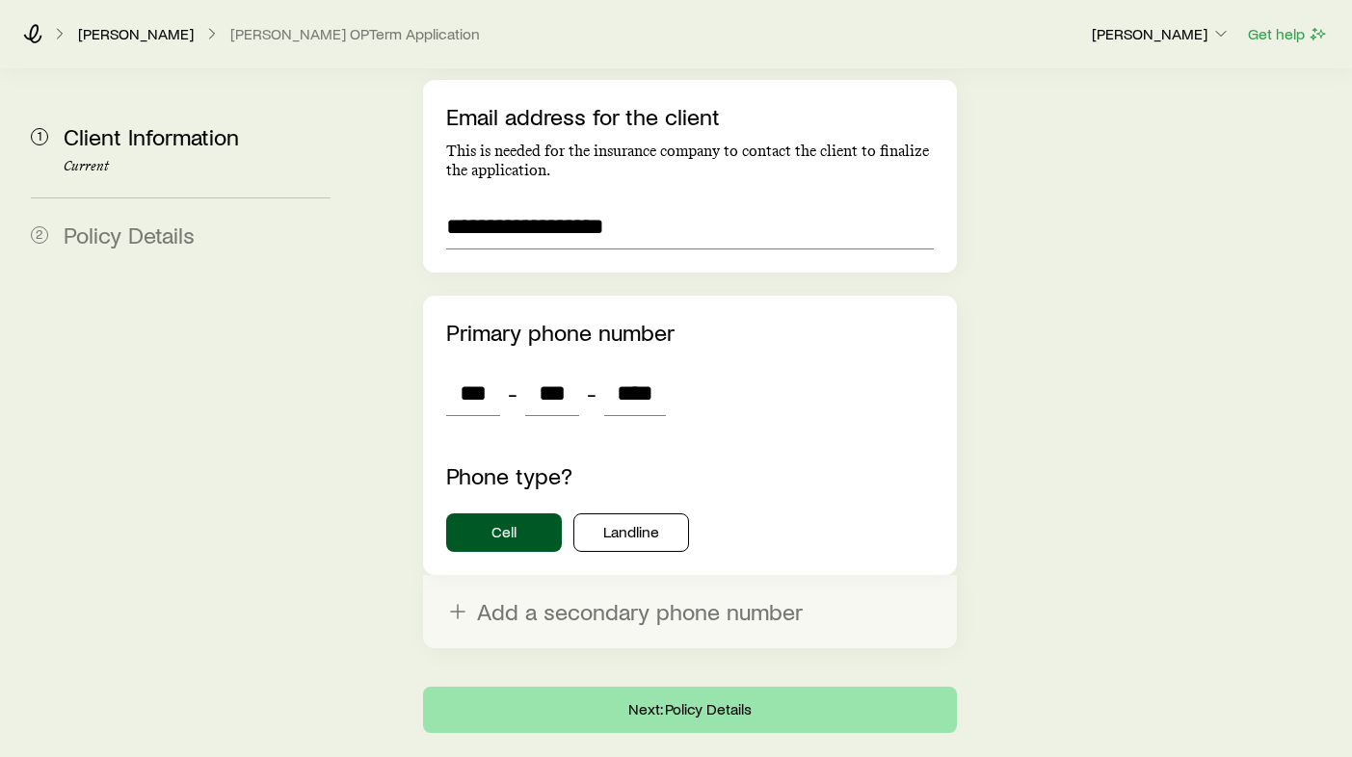
scroll to position [2098, 0]
click at [756, 688] on button "Next: Policy Details" at bounding box center [690, 711] width 534 height 46
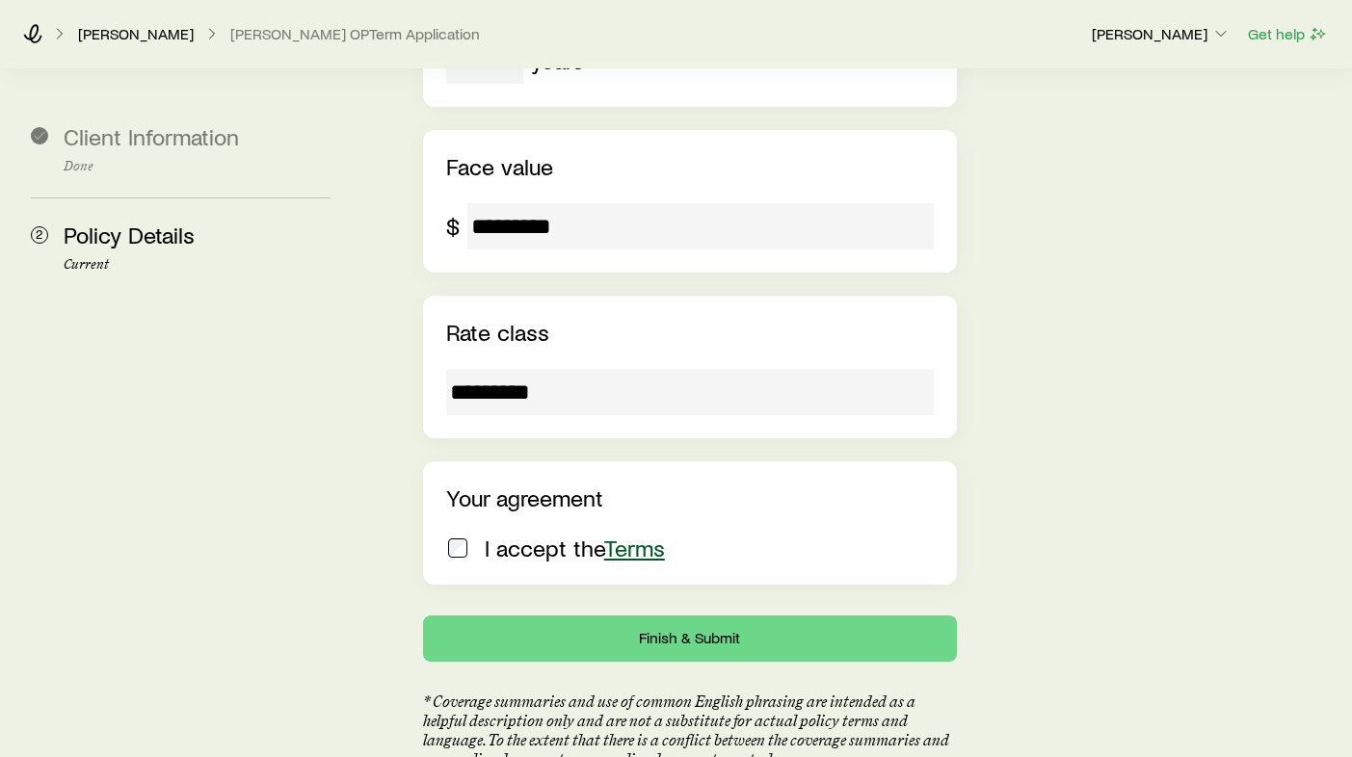
scroll to position [805, 0]
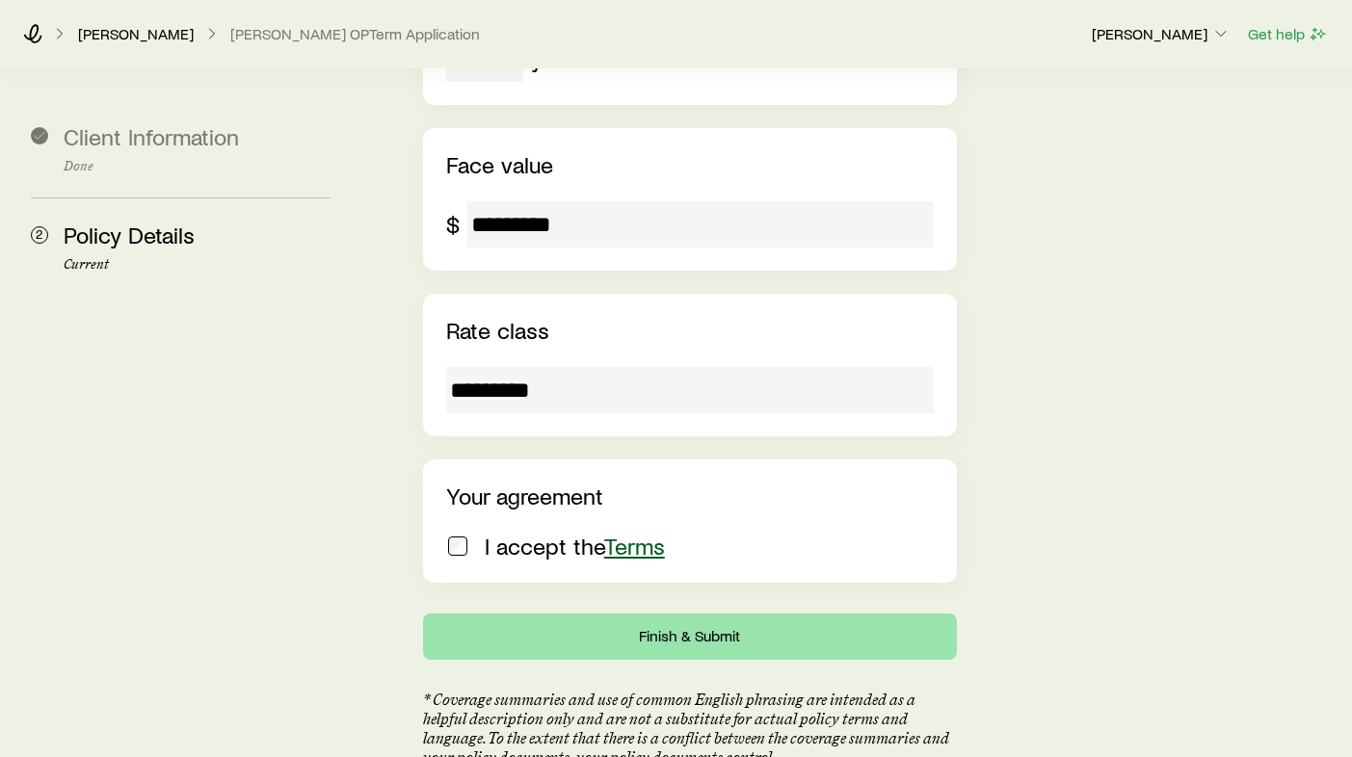
click at [705, 614] on button "Finish & Submit" at bounding box center [690, 637] width 534 height 46
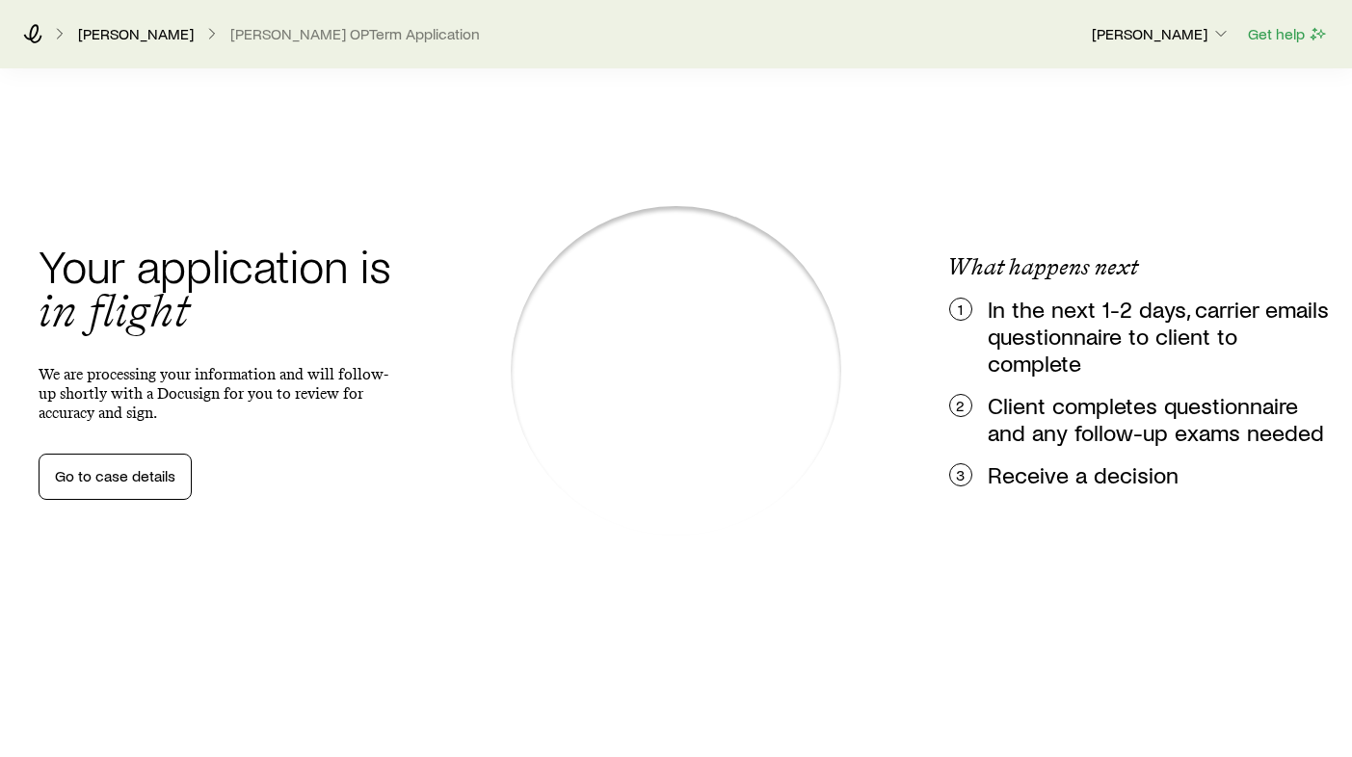
scroll to position [0, 0]
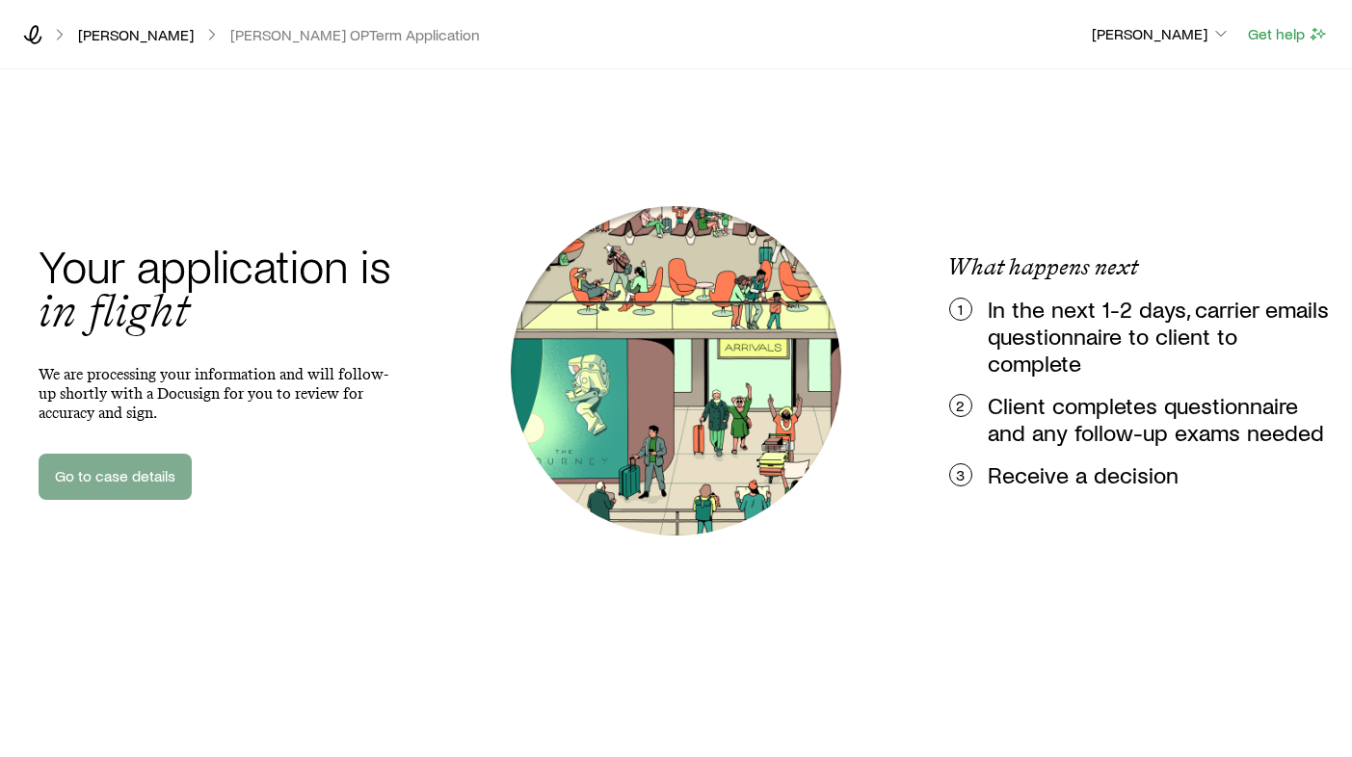
click at [118, 485] on link "Go to case details" at bounding box center [115, 477] width 153 height 46
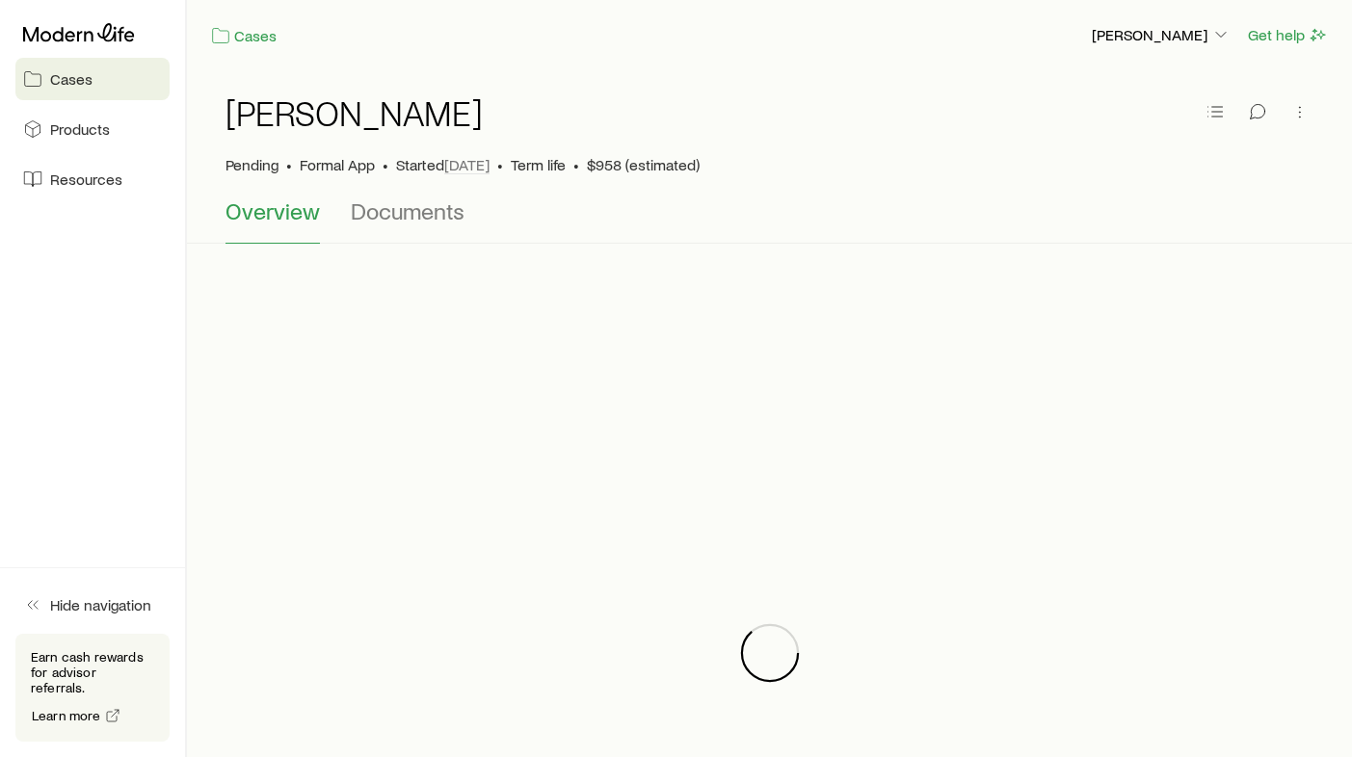
click at [76, 77] on span "Cases" at bounding box center [71, 78] width 42 height 19
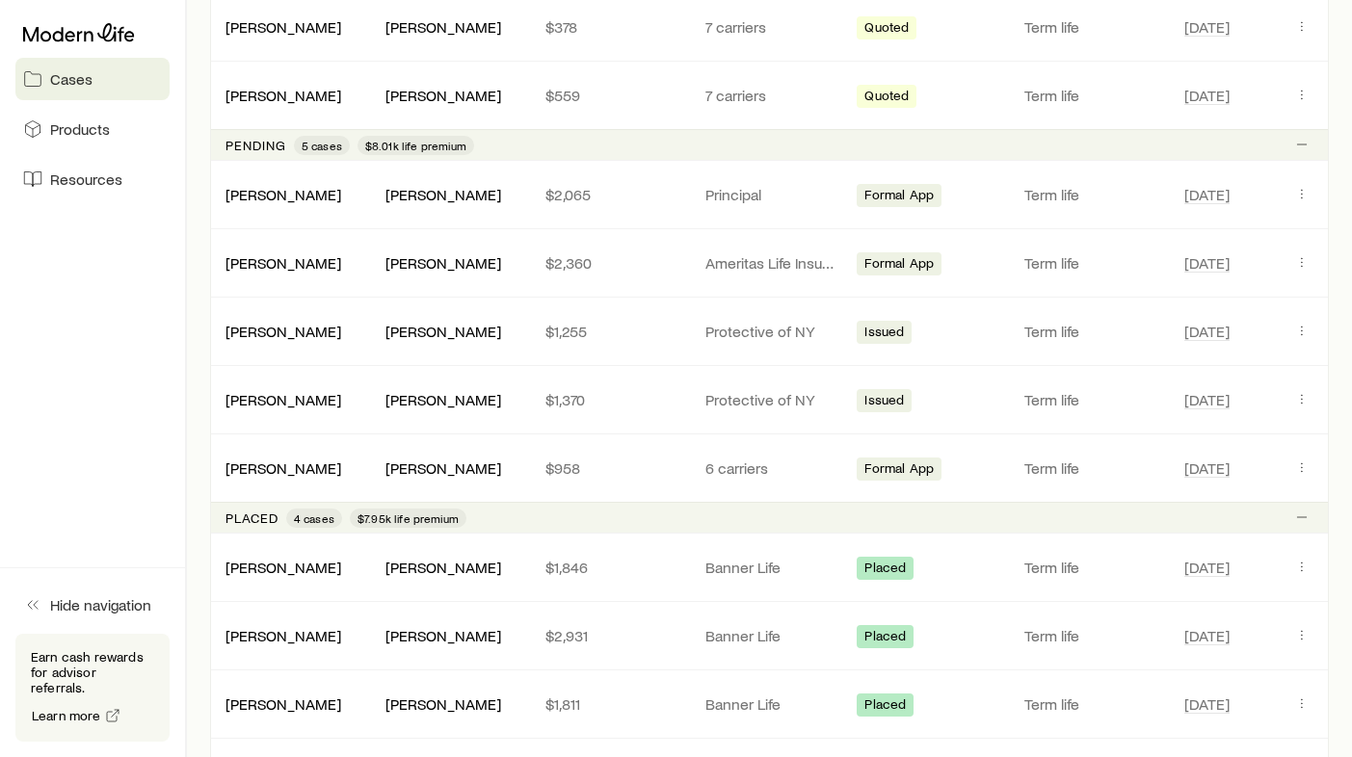
scroll to position [802, 0]
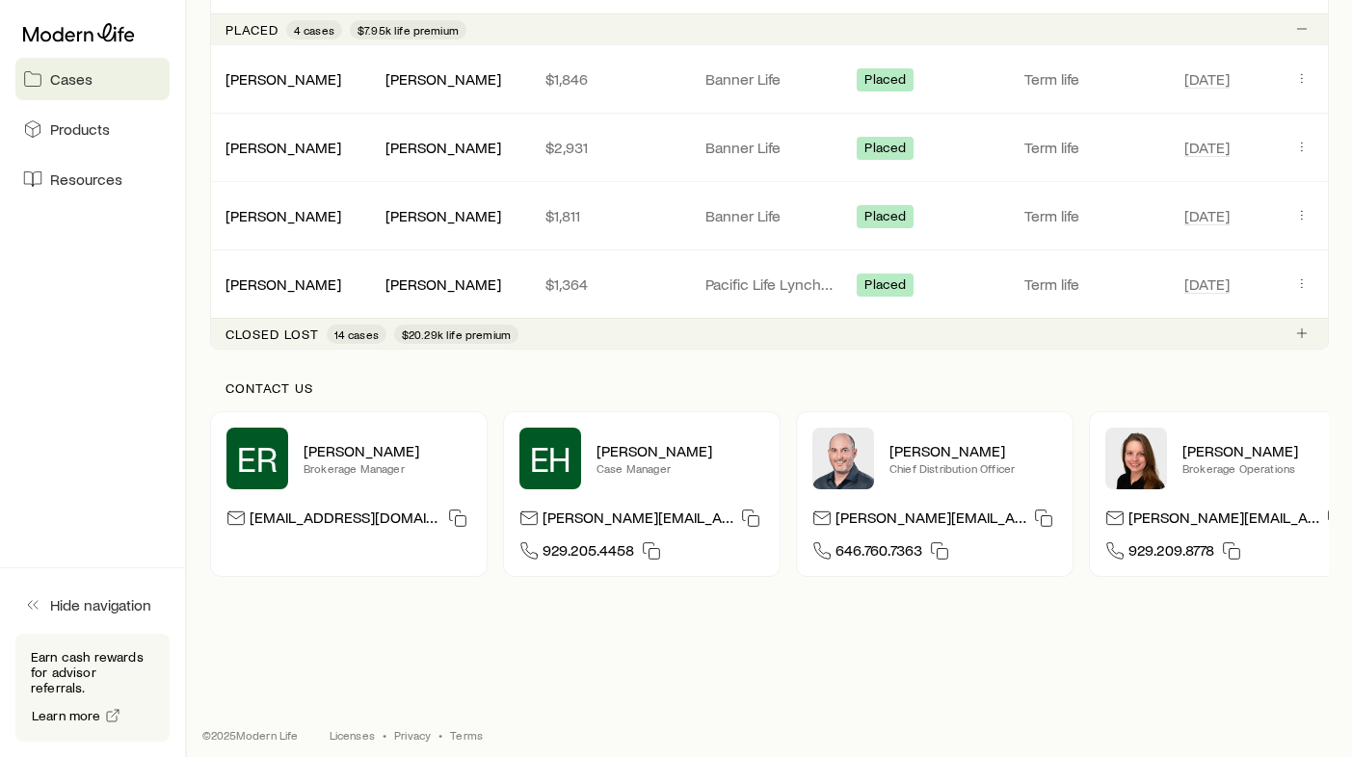
click at [364, 331] on span "14 cases" at bounding box center [356, 334] width 44 height 15
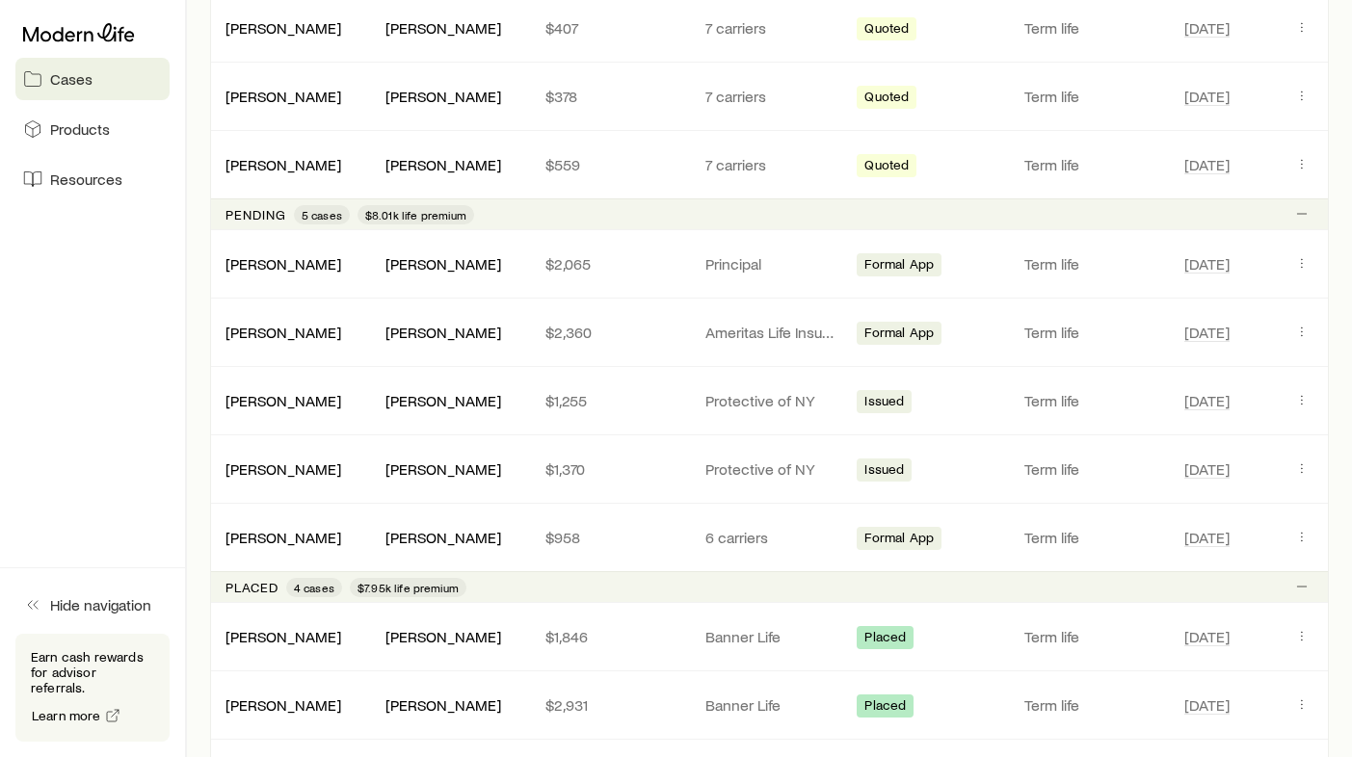
scroll to position [725, 0]
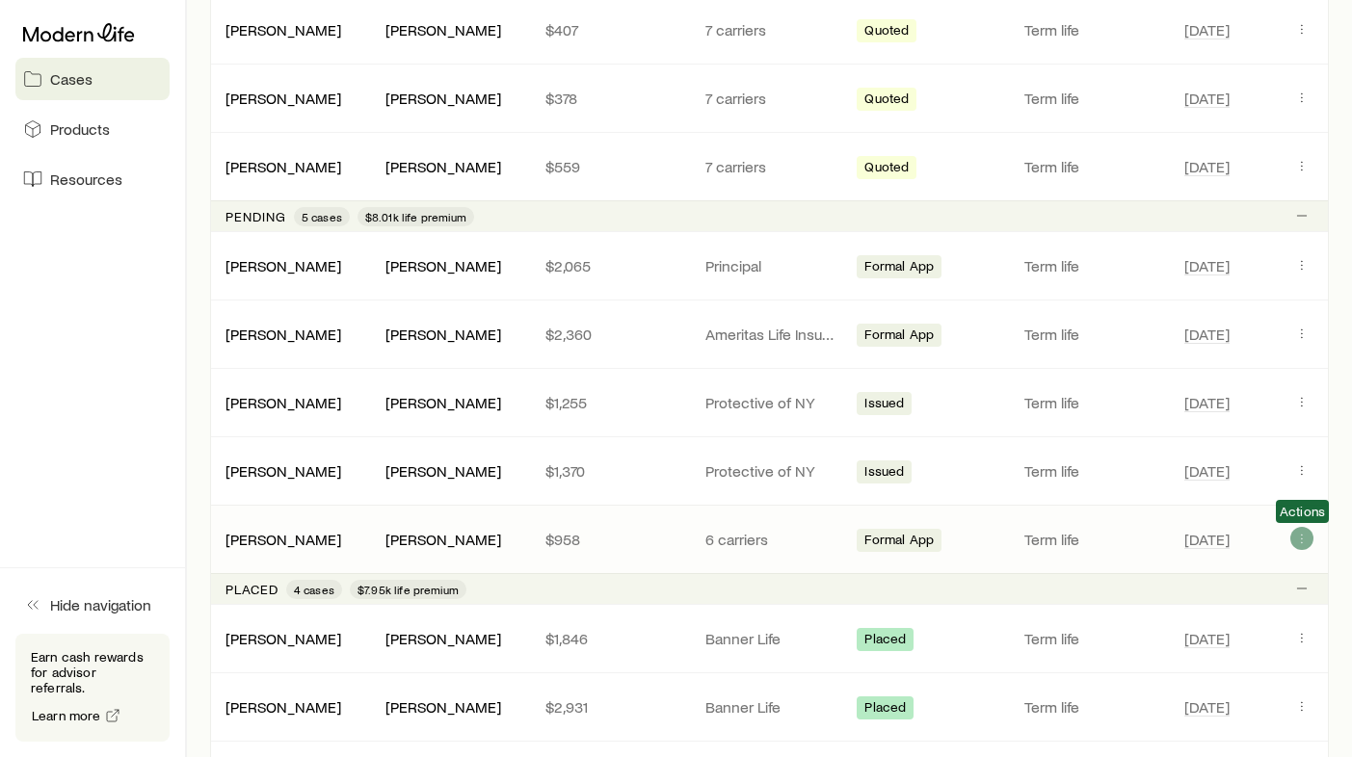
click at [1301, 542] on icon "Client cases" at bounding box center [1301, 538] width 15 height 15
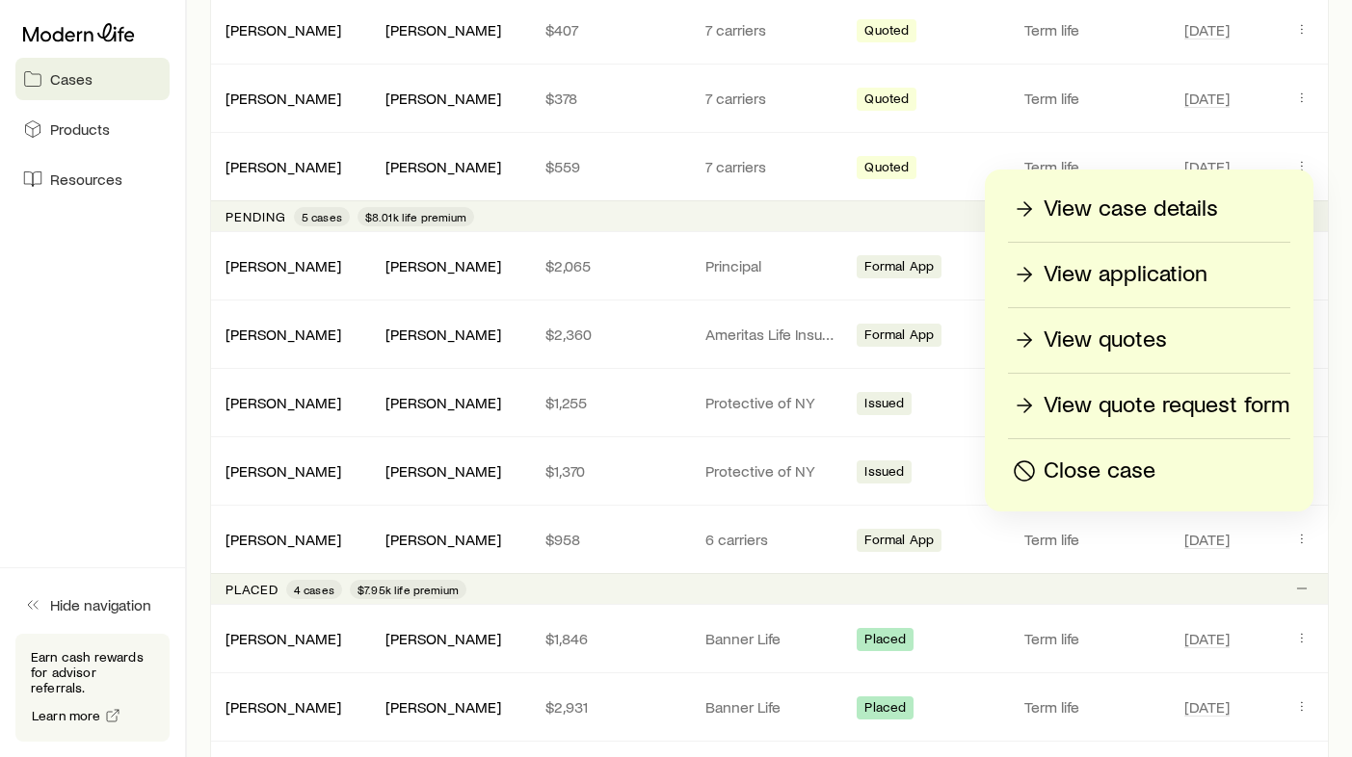
click at [1128, 349] on p "View quotes" at bounding box center [1105, 340] width 123 height 31
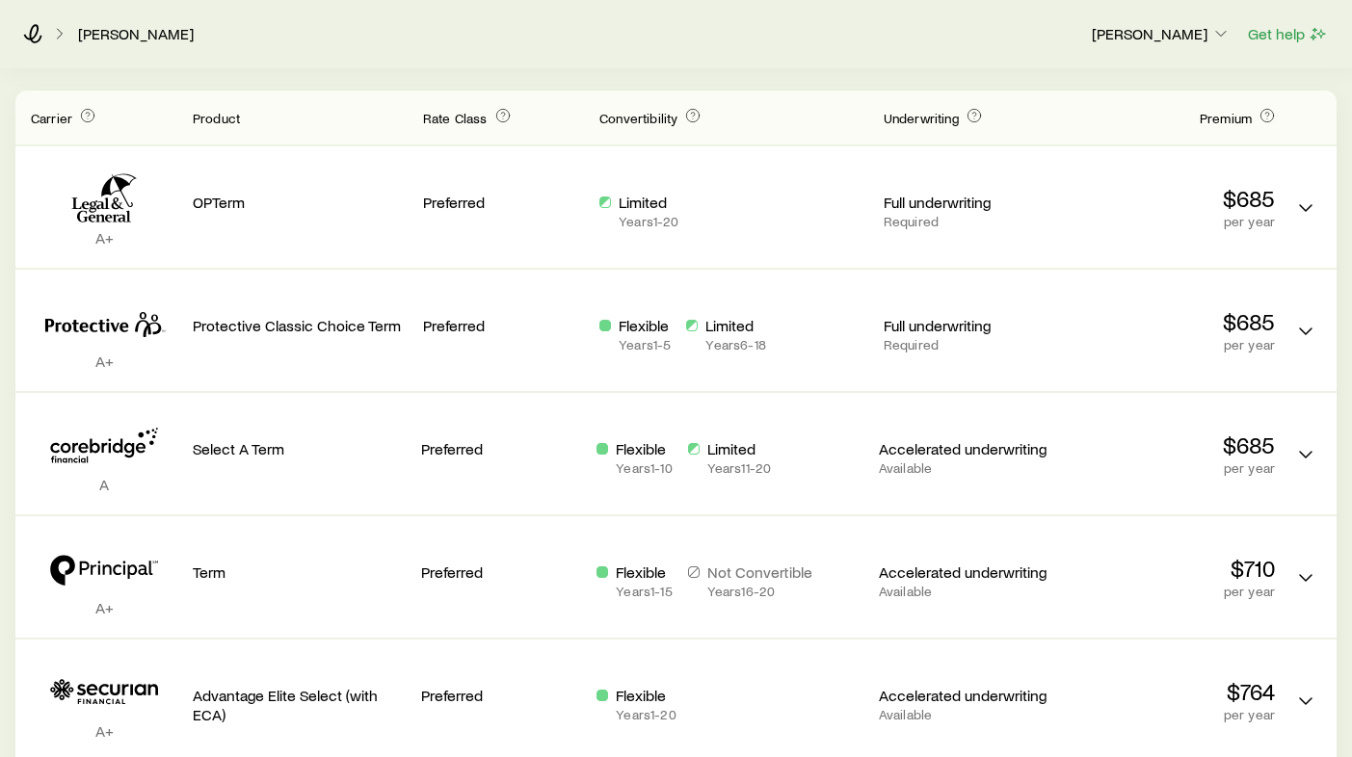
scroll to position [276, 0]
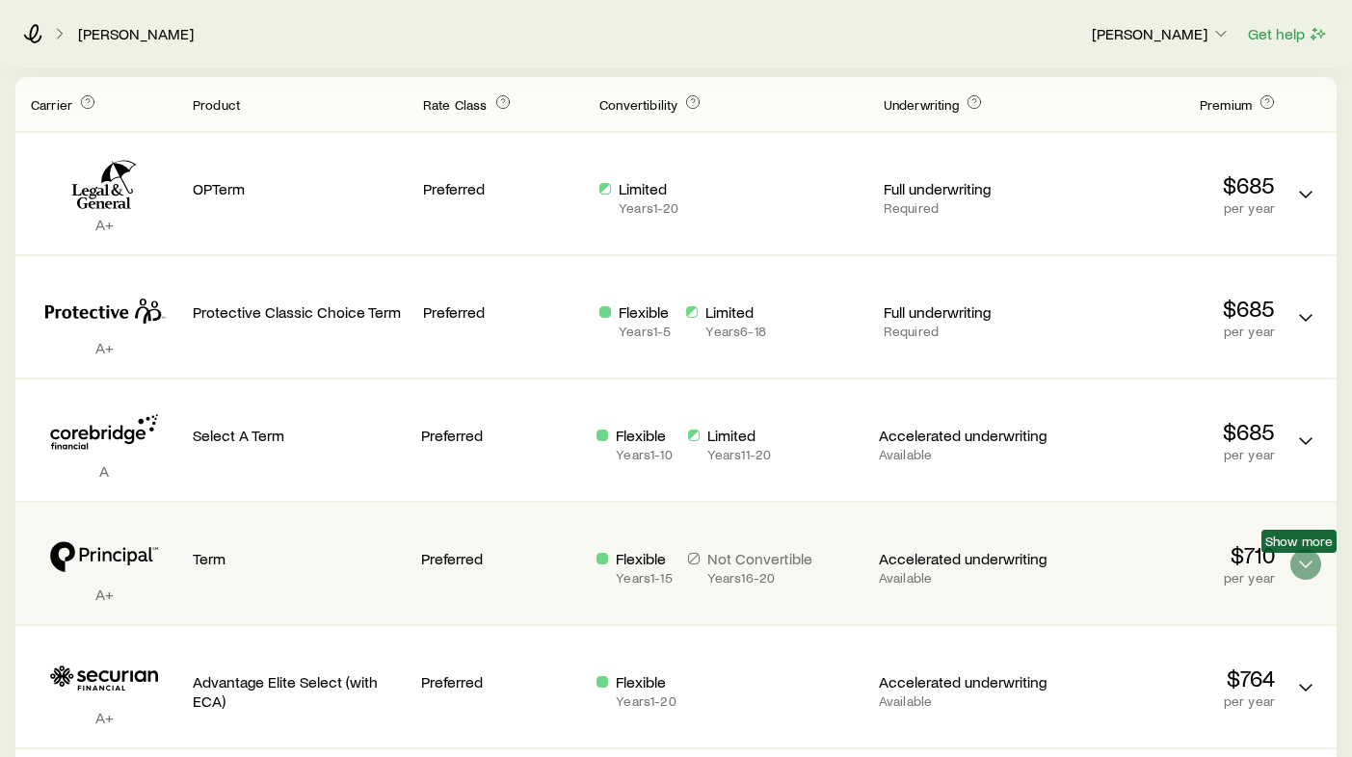
click at [1316, 561] on icon "Term quotes" at bounding box center [1305, 564] width 23 height 23
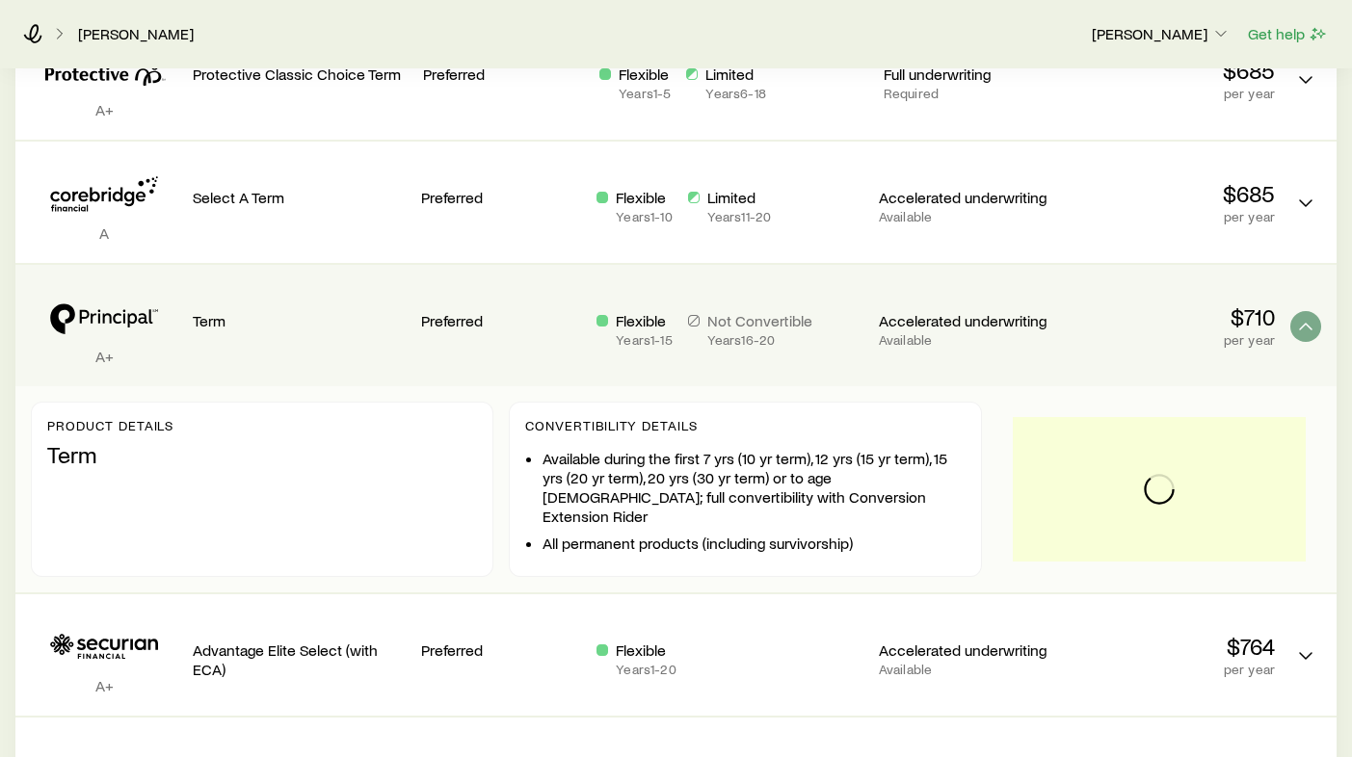
scroll to position [514, 0]
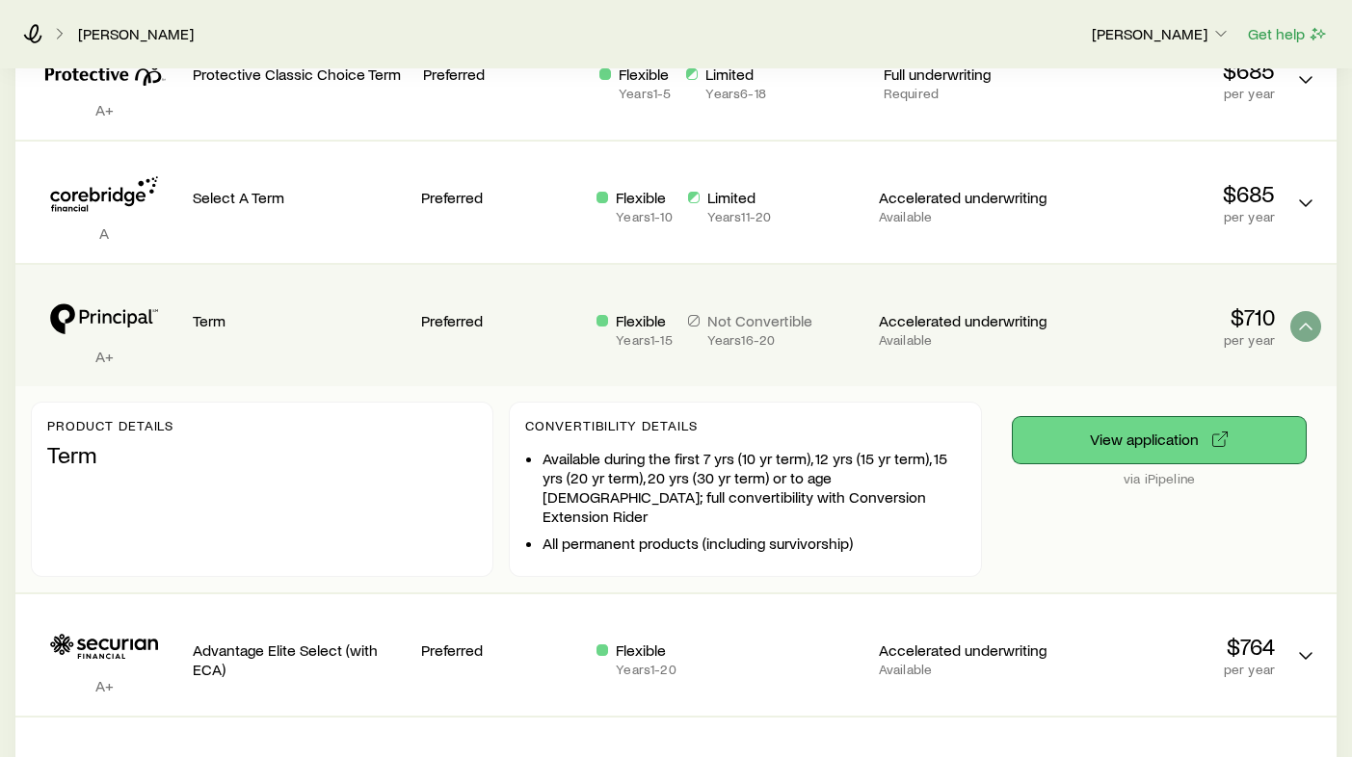
click at [1162, 419] on button "View application" at bounding box center [1159, 440] width 293 height 46
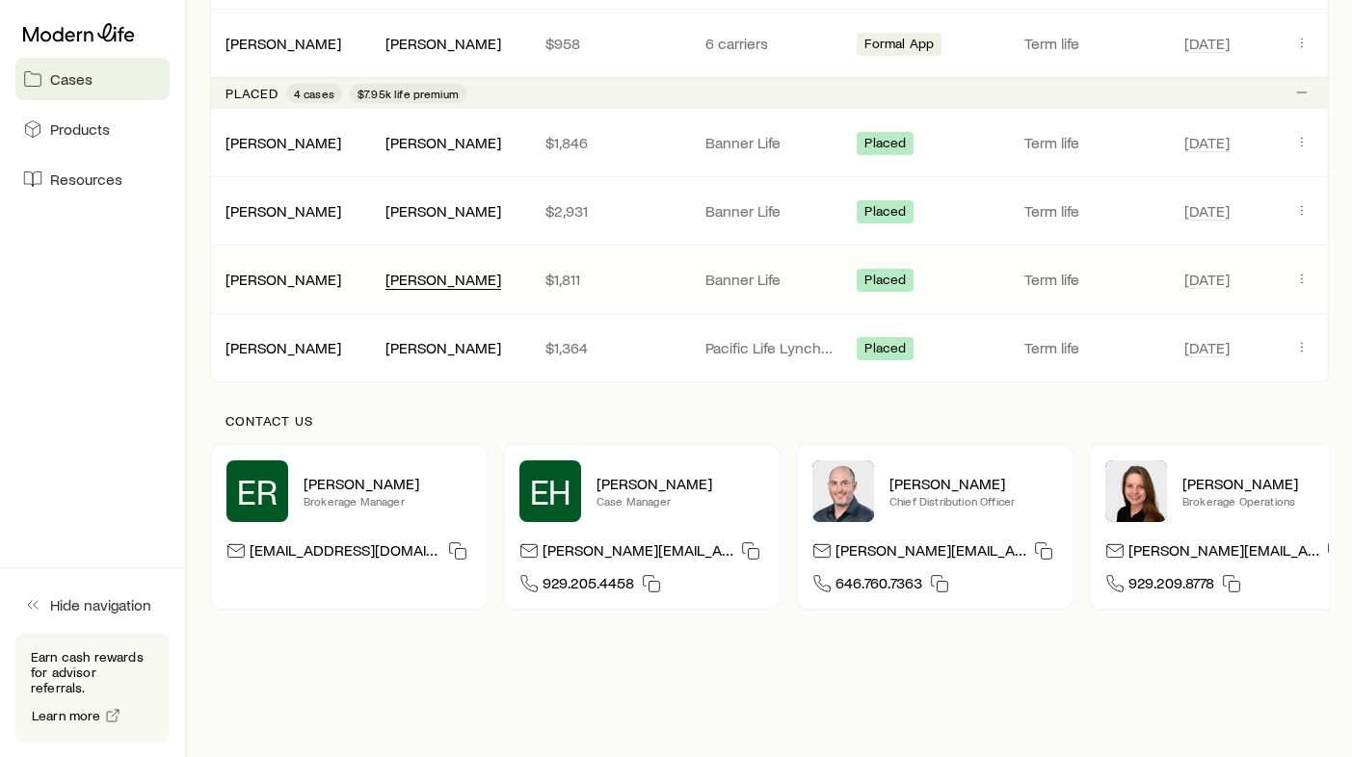
scroll to position [1222, 0]
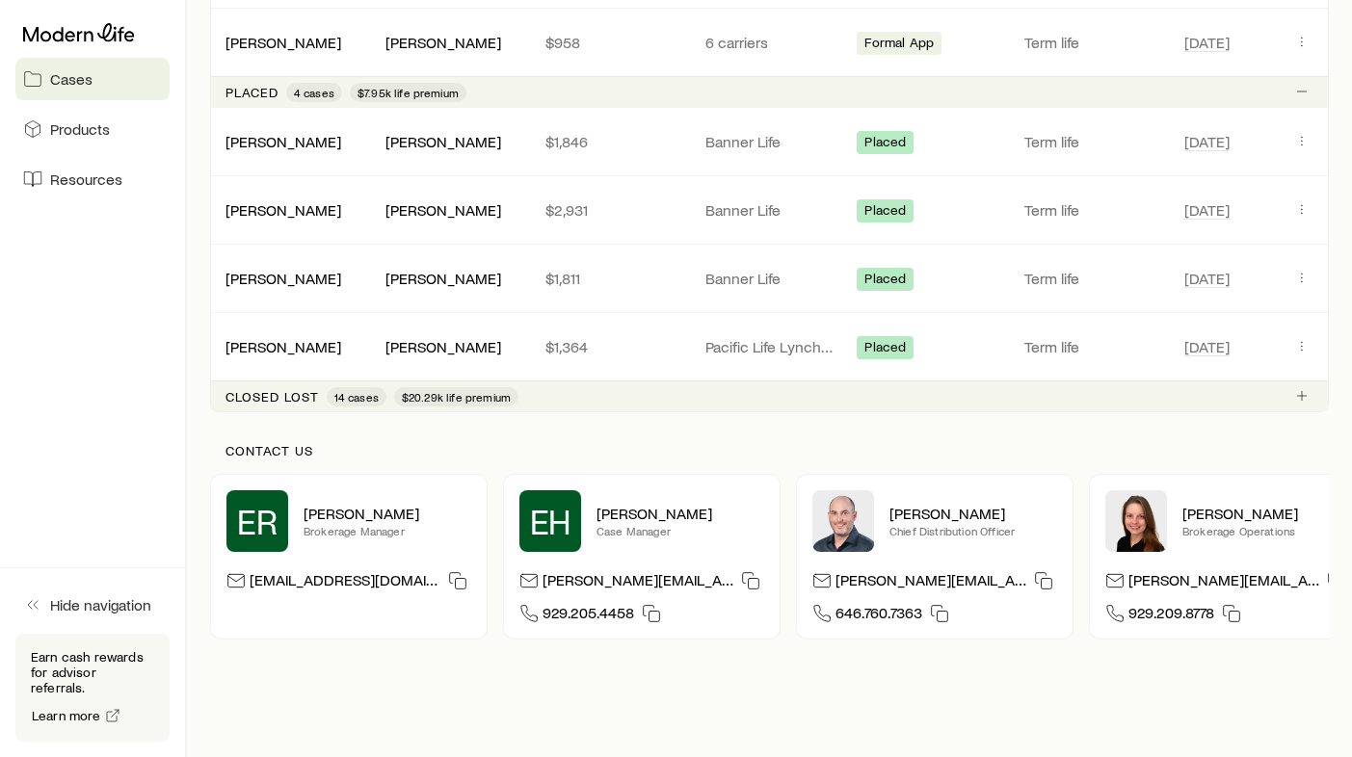
click at [363, 397] on span "14 cases" at bounding box center [356, 396] width 44 height 15
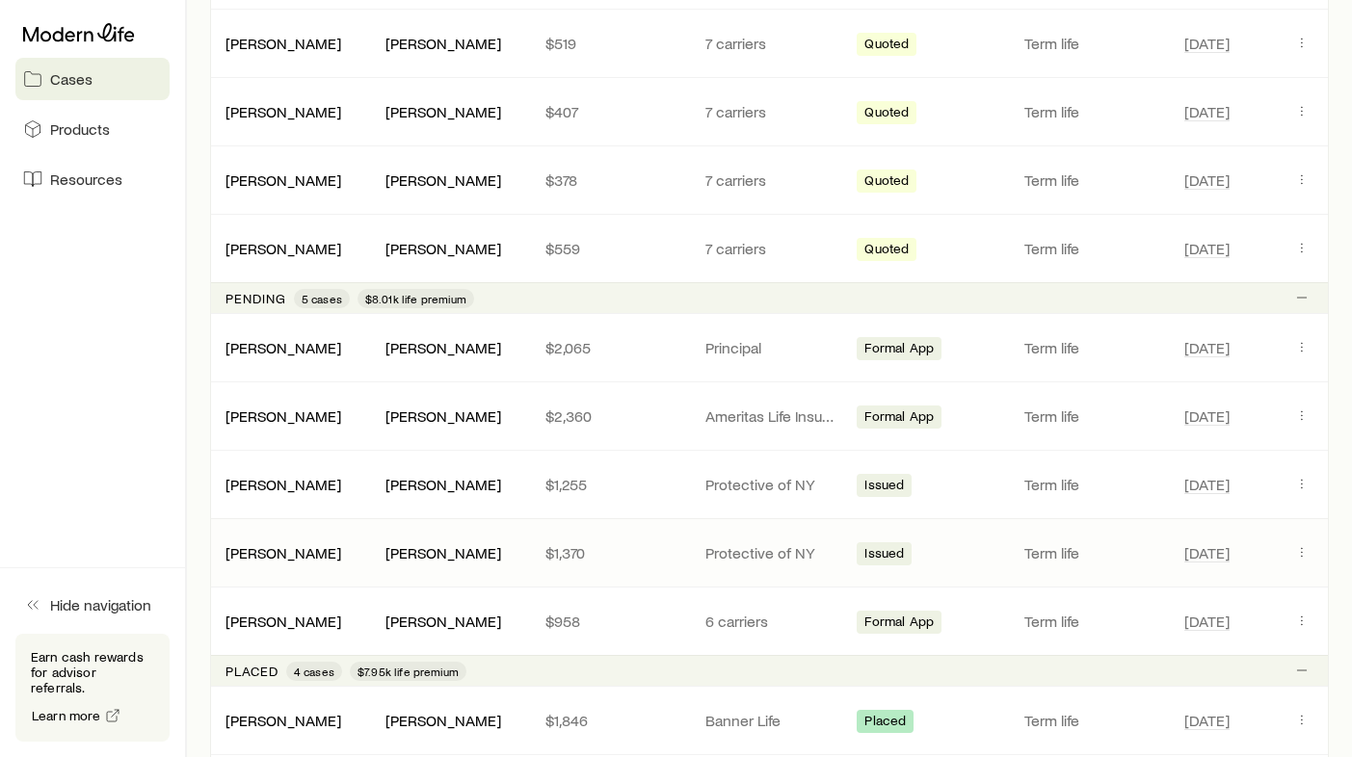
scroll to position [642, 0]
click at [1303, 621] on icon "Client cases" at bounding box center [1301, 621] width 15 height 15
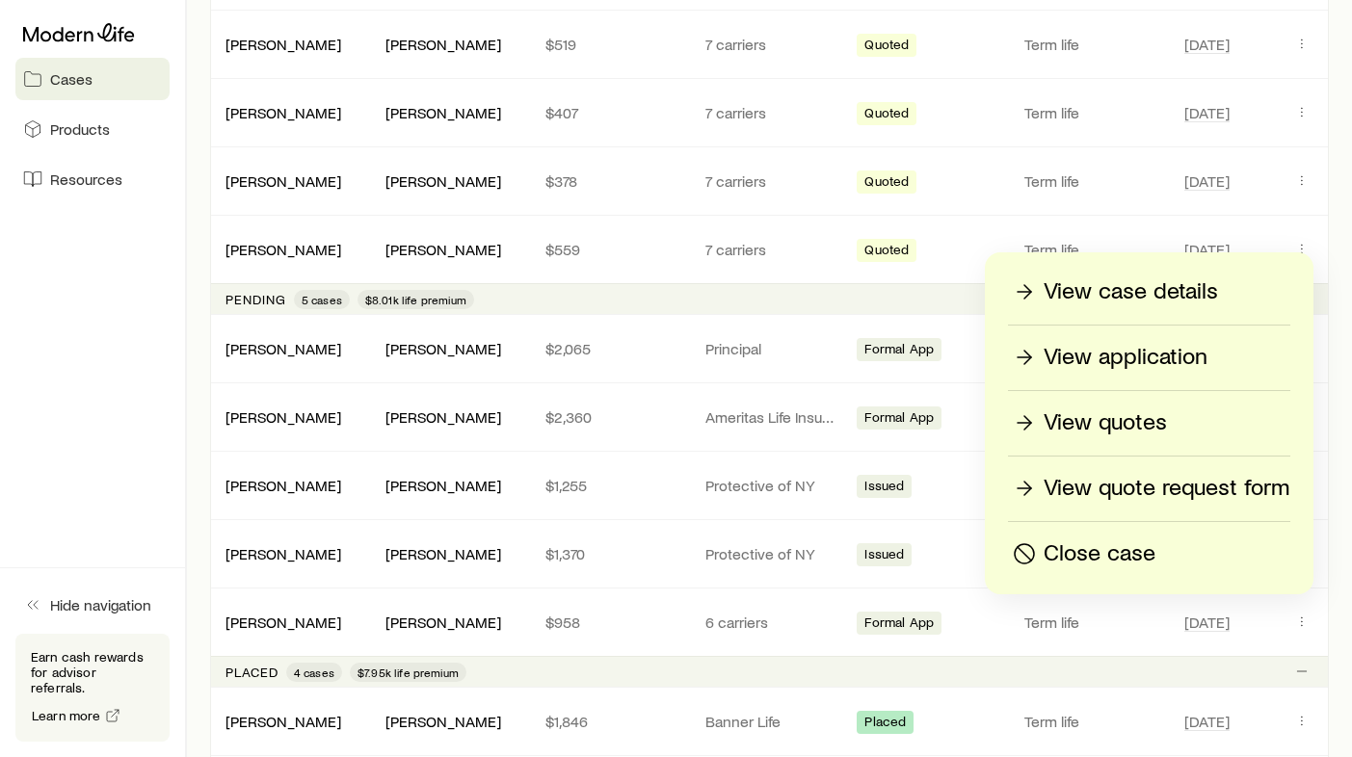
click at [1147, 429] on p "View quotes" at bounding box center [1105, 423] width 123 height 31
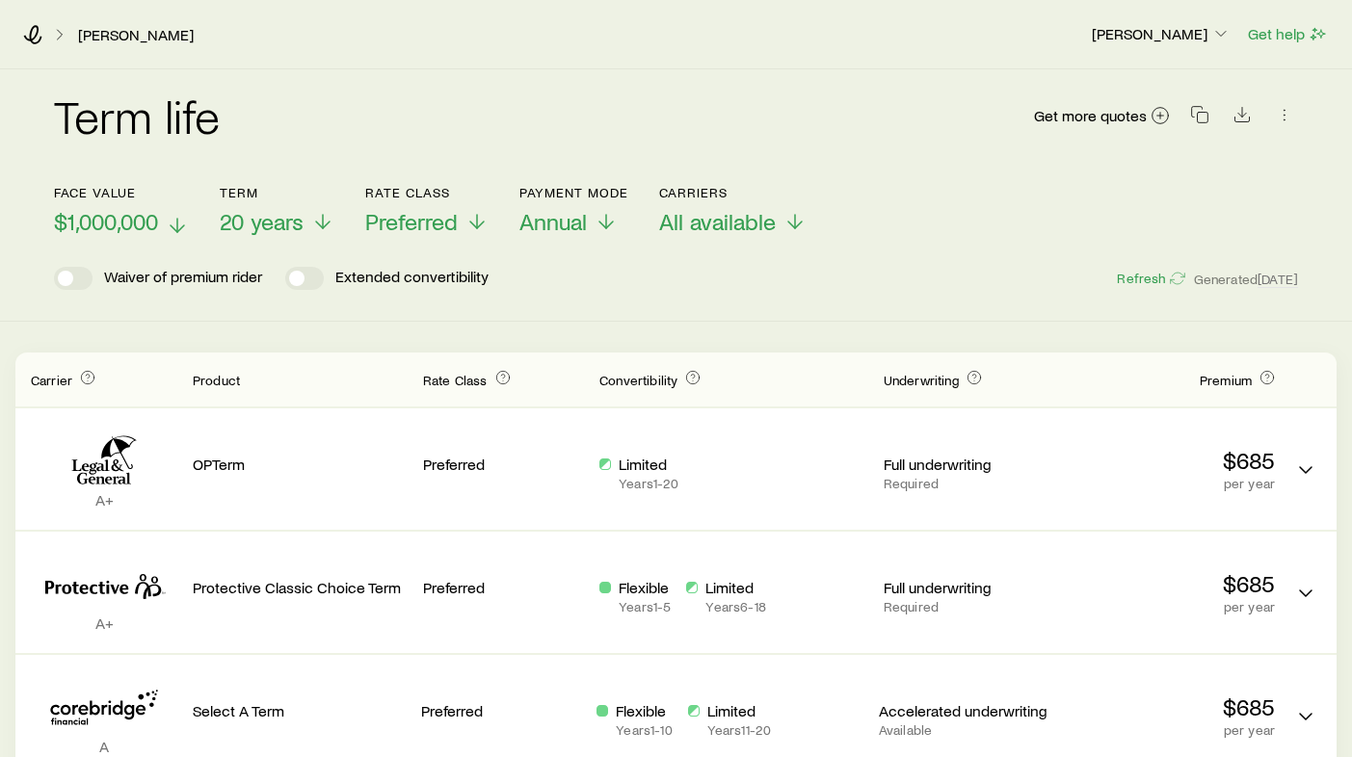
click at [122, 221] on span "$1,000,000" at bounding box center [106, 221] width 104 height 27
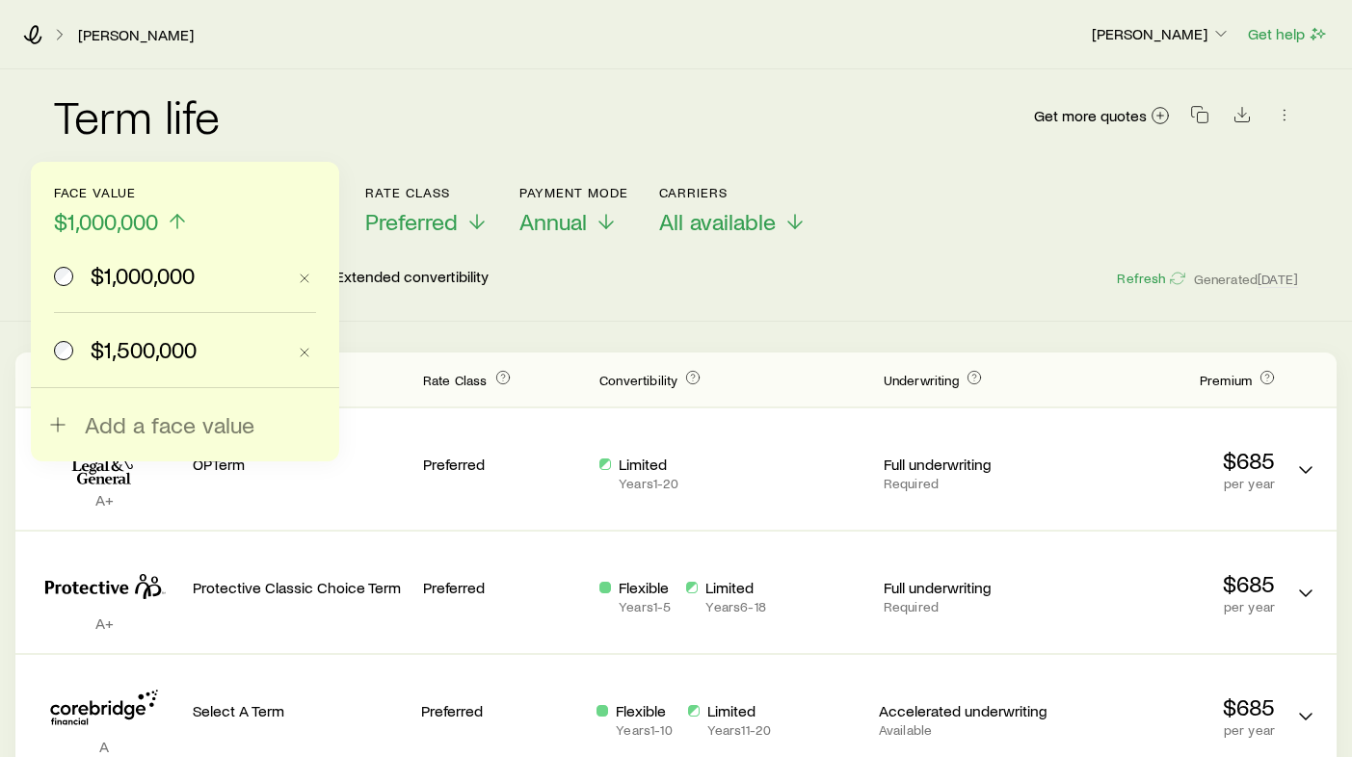
click at [122, 329] on label "$1,500,000" at bounding box center [169, 349] width 231 height 73
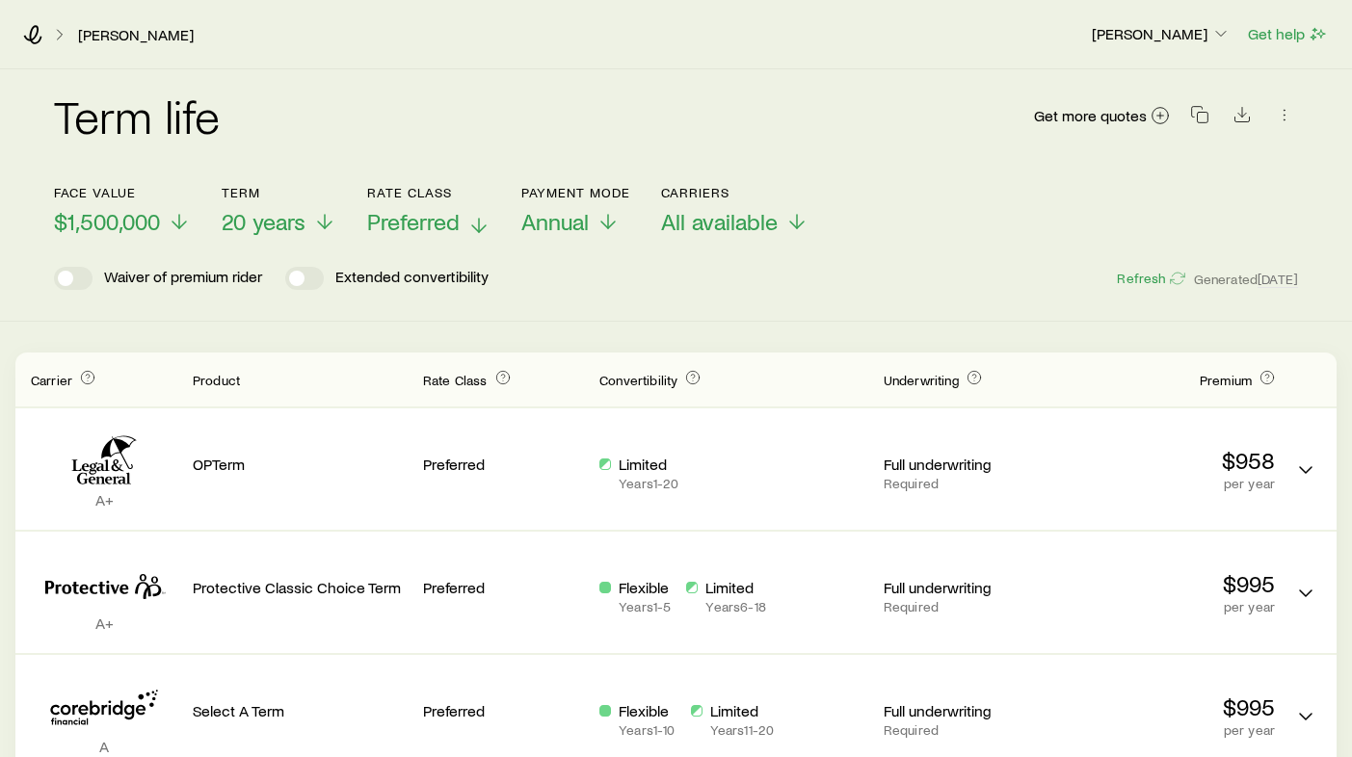
click at [415, 214] on span "Preferred" at bounding box center [413, 221] width 92 height 27
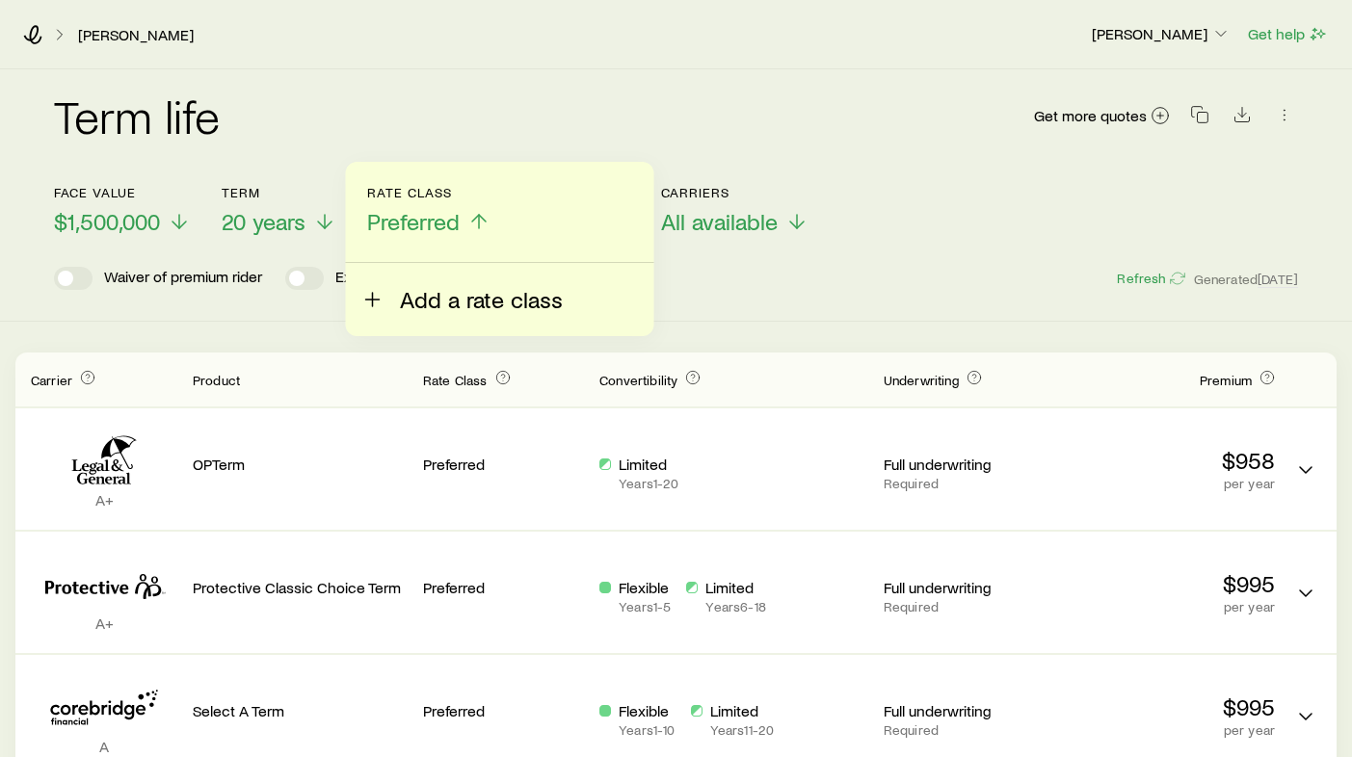
click at [427, 304] on span "Add a rate class" at bounding box center [481, 299] width 163 height 27
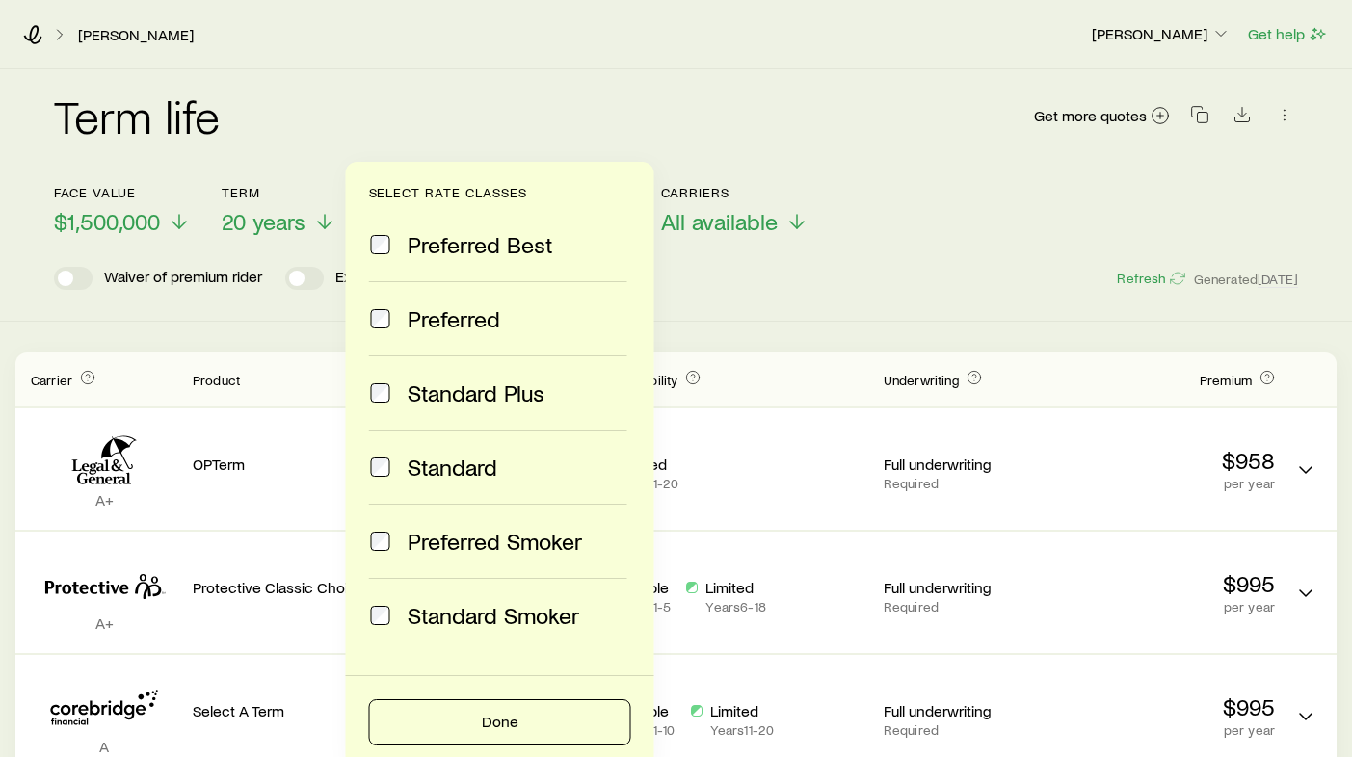
click at [431, 253] on span "Preferred Best" at bounding box center [480, 244] width 145 height 27
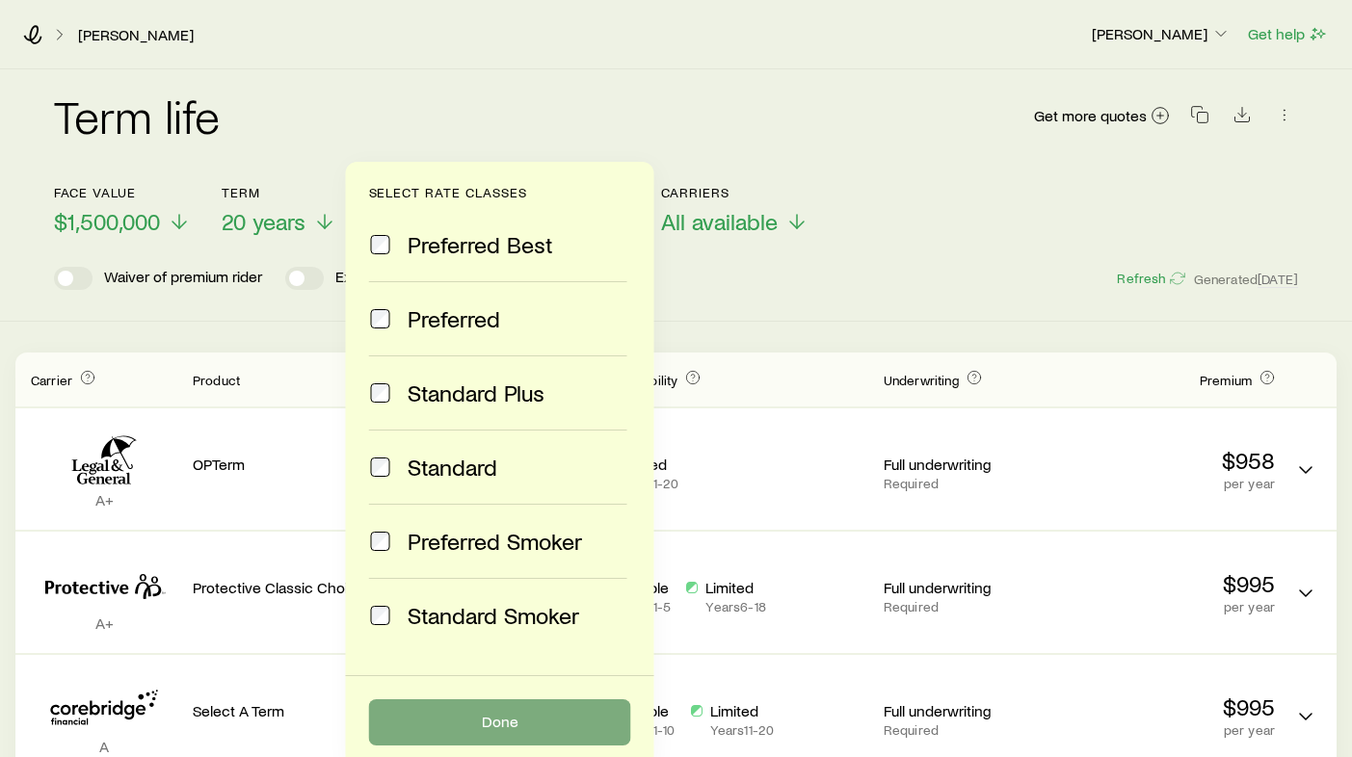
click at [487, 708] on button "Done" at bounding box center [500, 723] width 262 height 46
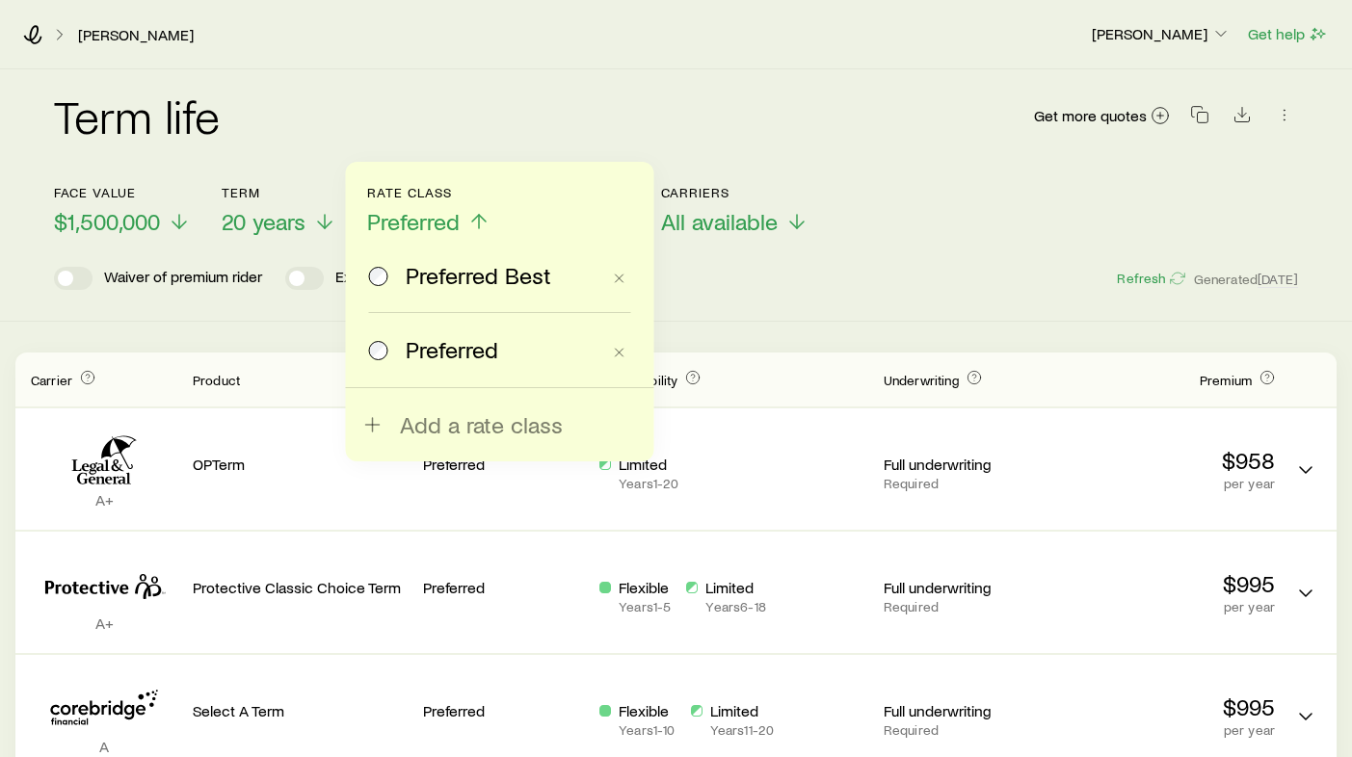
click at [463, 285] on span "Preferred Best" at bounding box center [478, 275] width 145 height 27
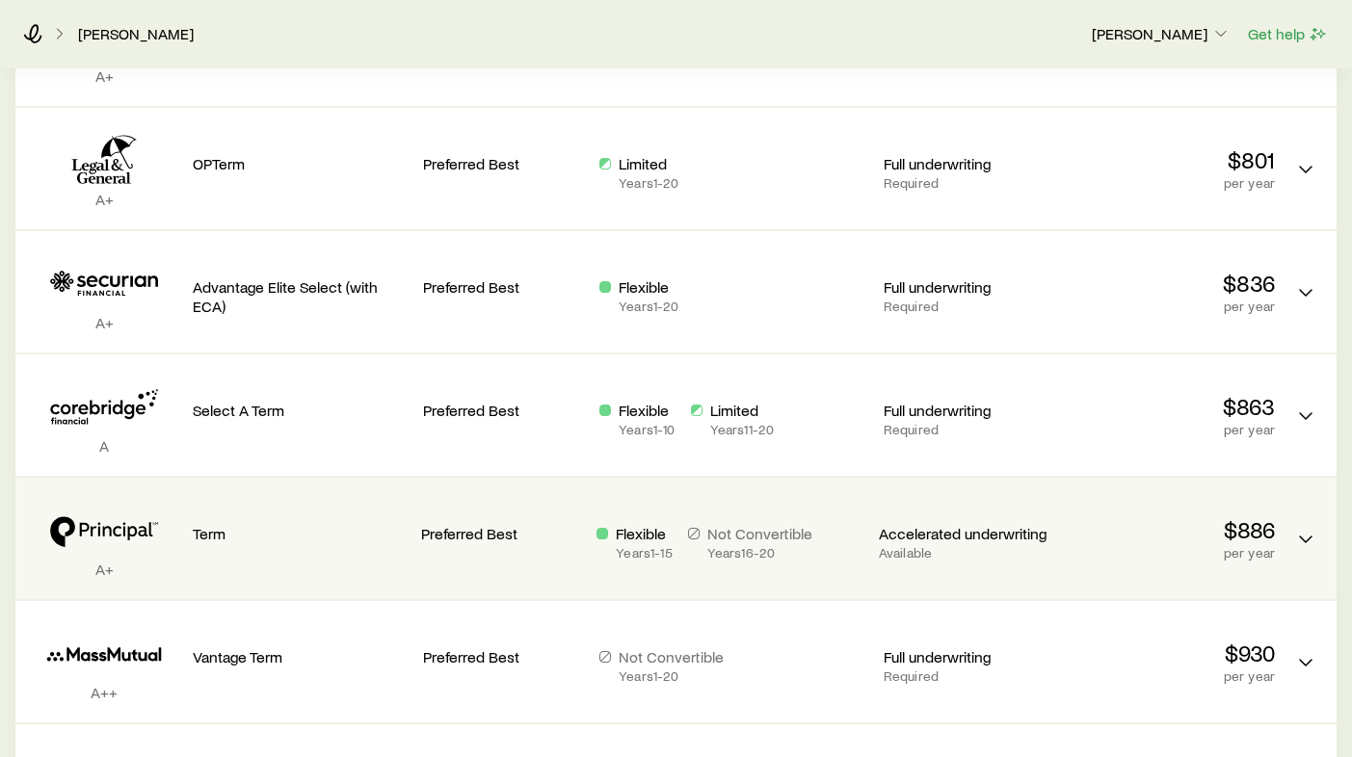
scroll to position [423, 0]
